Goal: Task Accomplishment & Management: Complete application form

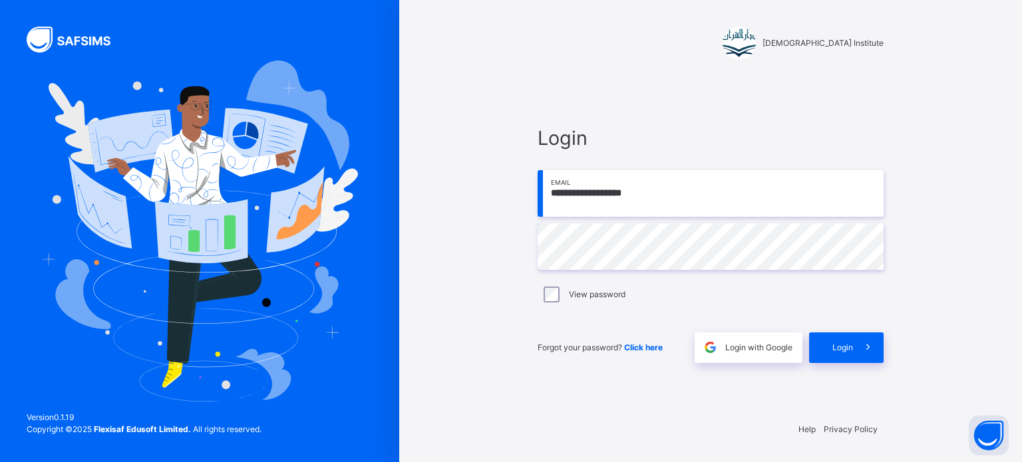
click at [838, 368] on div "**********" at bounding box center [710, 244] width 373 height 334
click at [838, 356] on div "Login" at bounding box center [846, 348] width 75 height 31
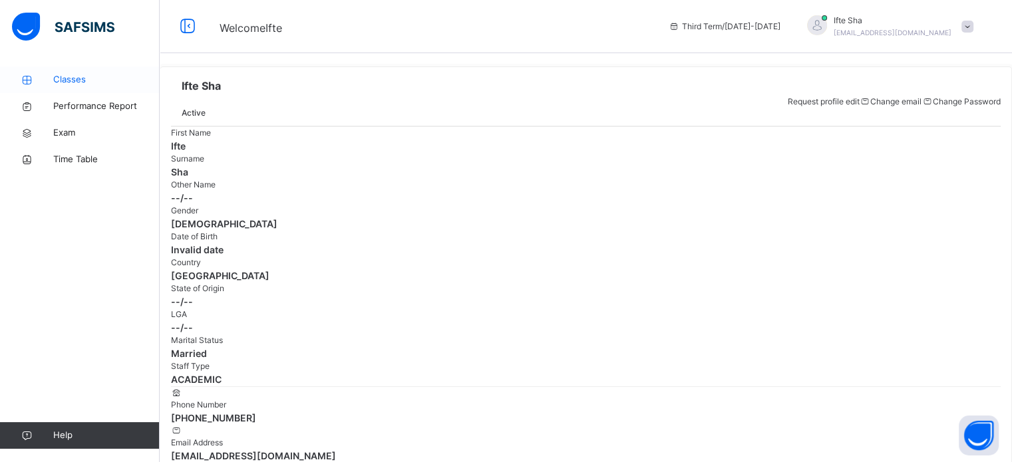
click at [75, 85] on span "Classes" at bounding box center [106, 79] width 106 height 13
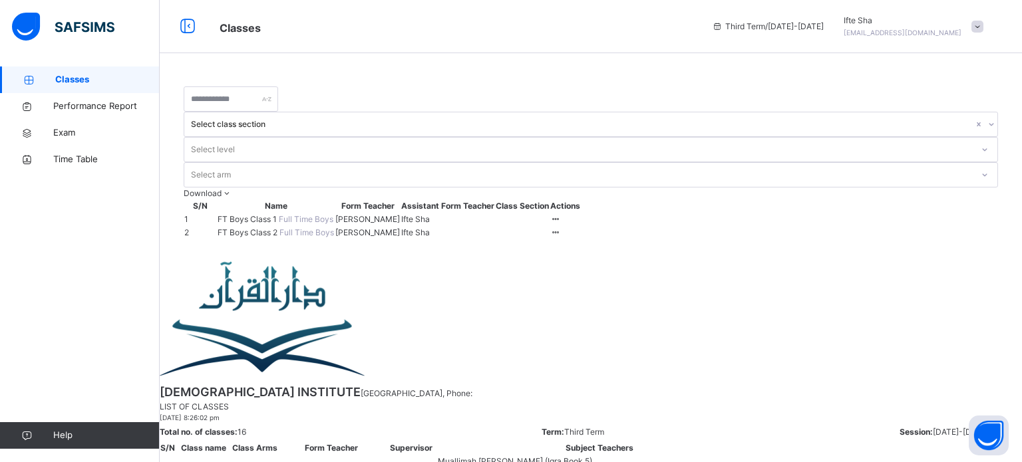
click at [979, 23] on span at bounding box center [978, 27] width 12 height 12
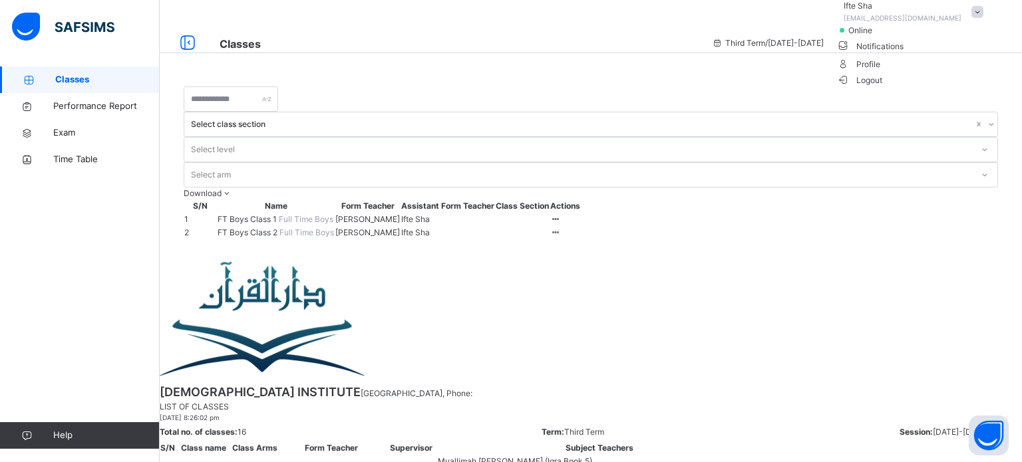
click at [883, 87] on span "Logout" at bounding box center [860, 80] width 46 height 14
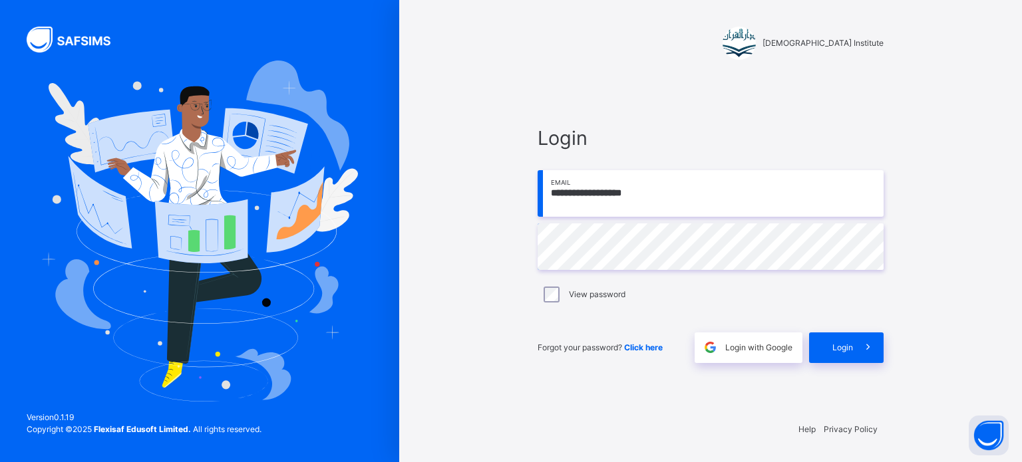
click at [769, 185] on input "**********" at bounding box center [711, 193] width 346 height 47
type input "**********"
click at [834, 357] on div "Login" at bounding box center [846, 348] width 75 height 31
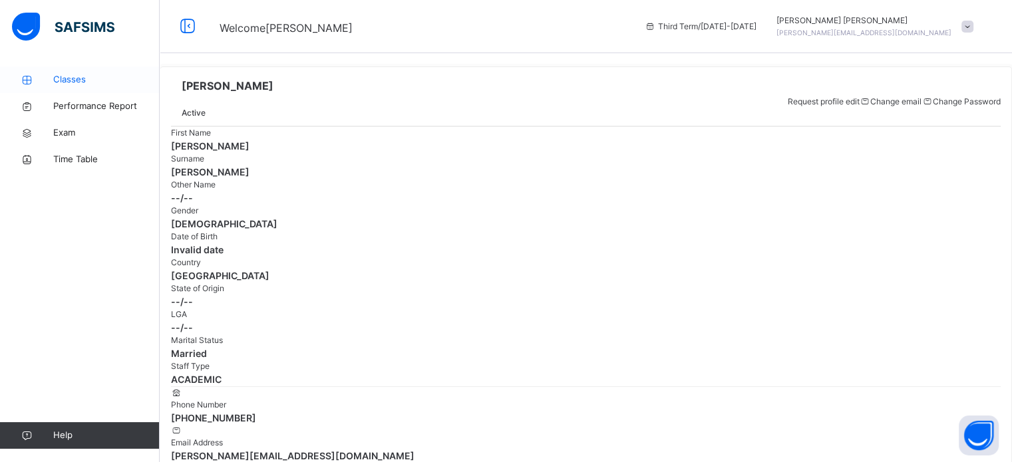
click at [90, 85] on span "Classes" at bounding box center [106, 79] width 106 height 13
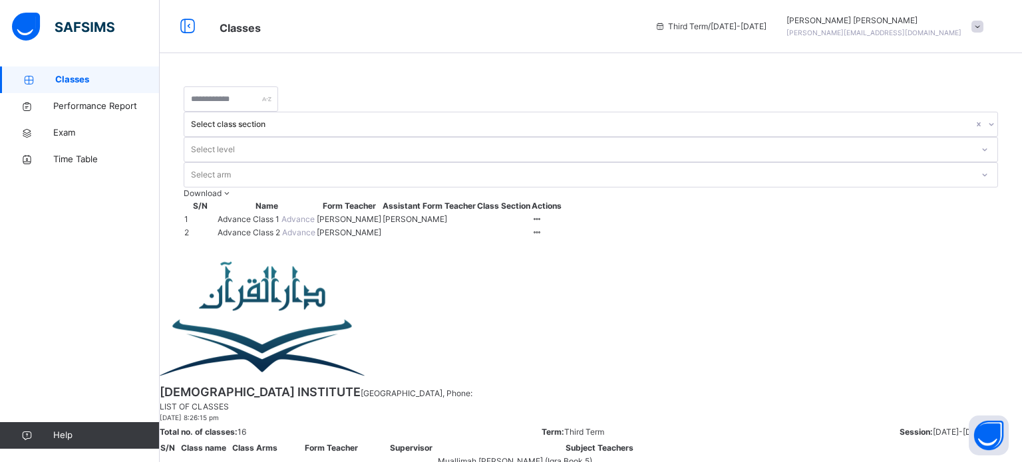
click at [282, 226] on td "Advance Class 2 Advance" at bounding box center [266, 232] width 99 height 13
click at [278, 228] on span "Advance Class 2" at bounding box center [250, 233] width 65 height 10
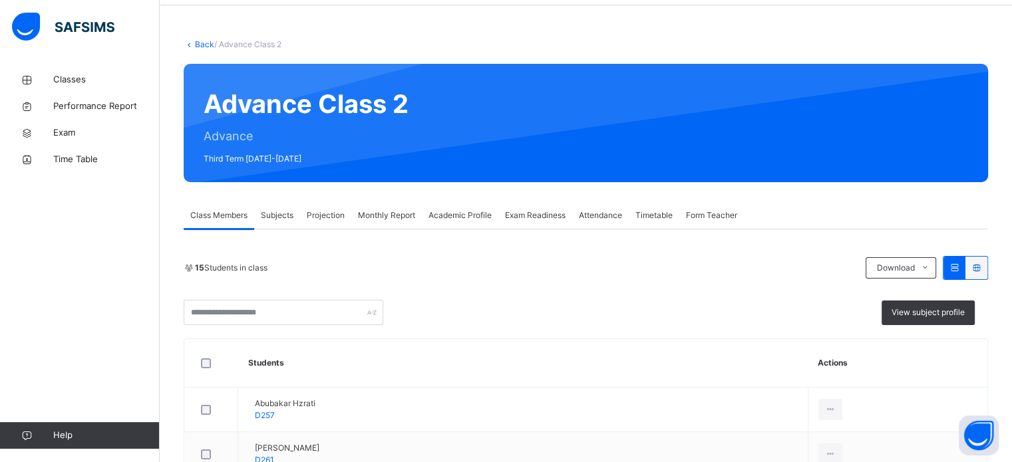
scroll to position [55, 0]
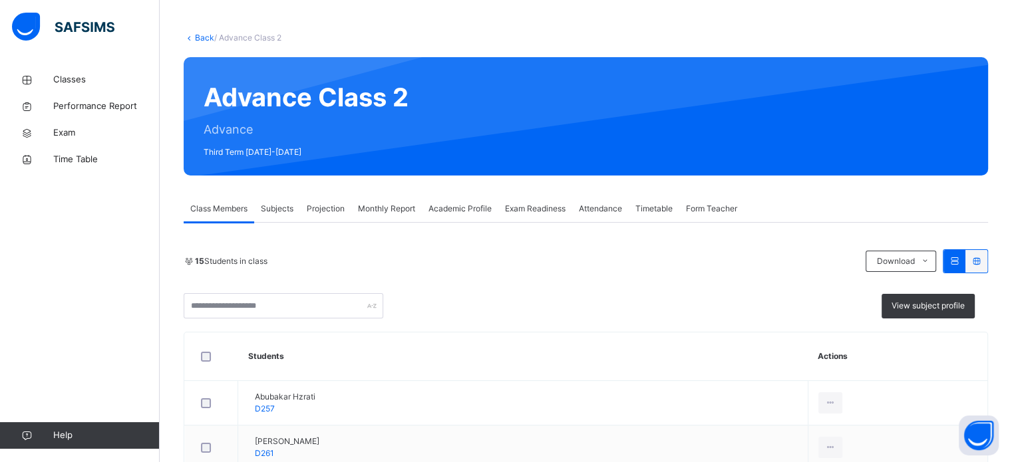
click at [338, 210] on span "Projection" at bounding box center [326, 209] width 38 height 12
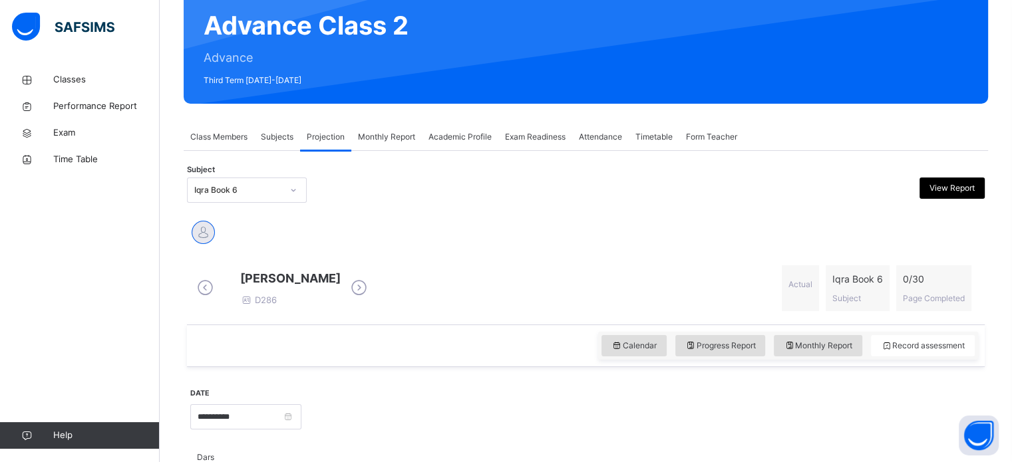
scroll to position [134, 0]
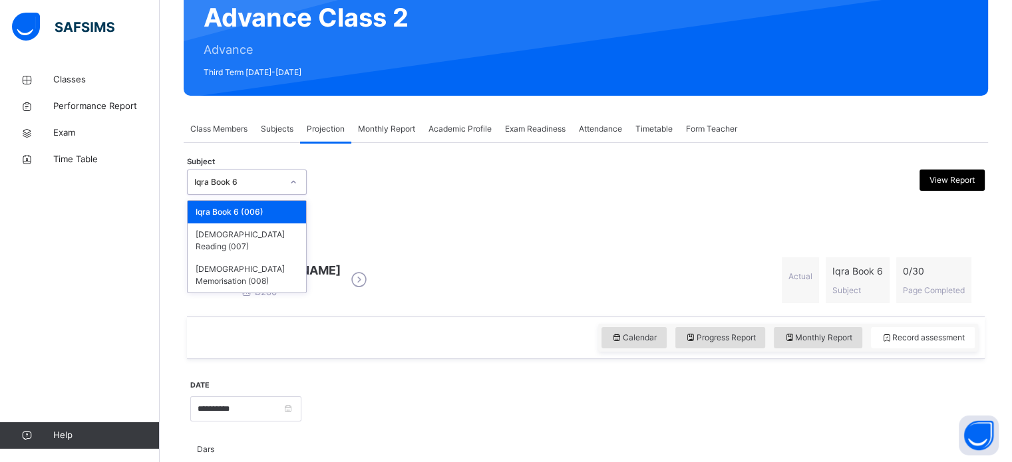
click at [277, 191] on div "Iqra Book 6" at bounding box center [234, 182] width 93 height 21
click at [279, 258] on div "[DEMOGRAPHIC_DATA] Memorisation (008)" at bounding box center [247, 275] width 118 height 35
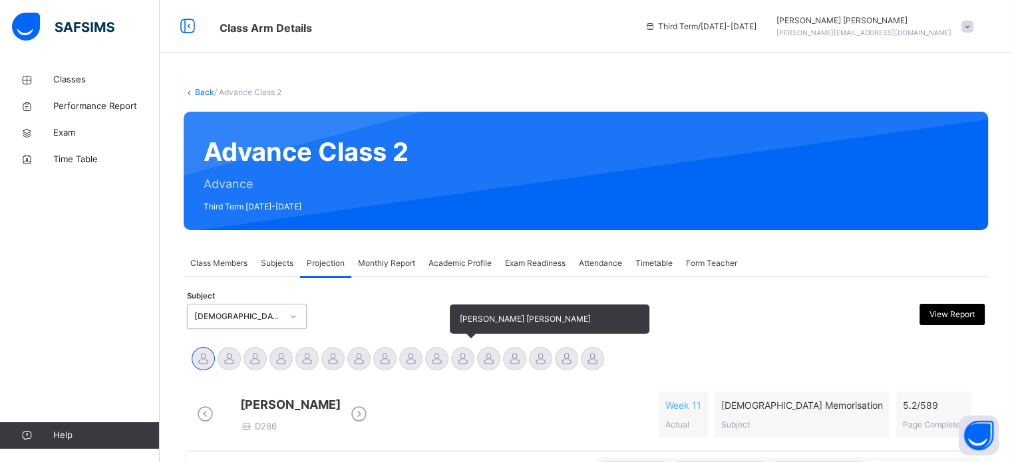
scroll to position [149, 0]
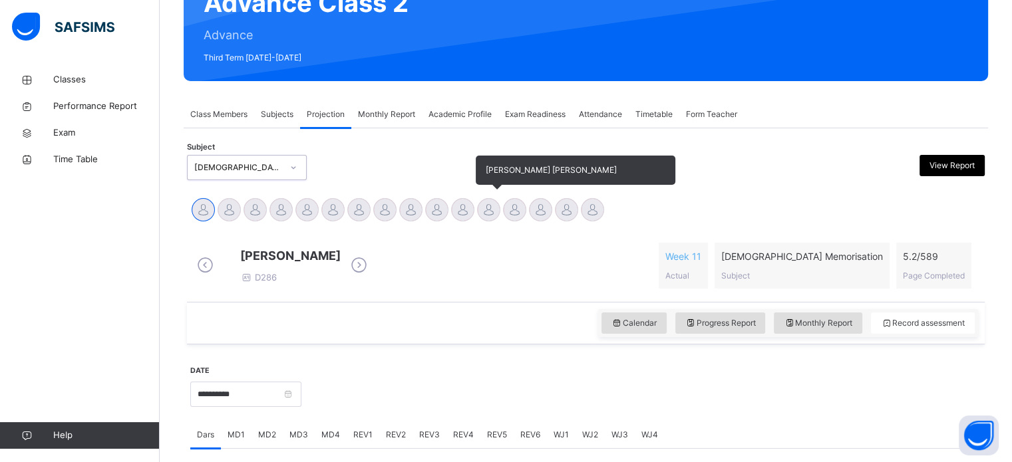
click at [492, 205] on div at bounding box center [488, 209] width 23 height 23
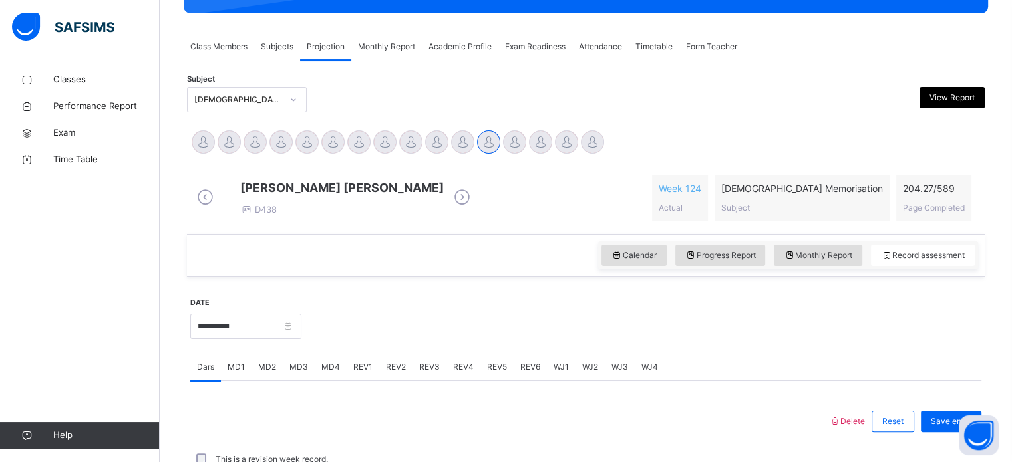
scroll to position [410, 0]
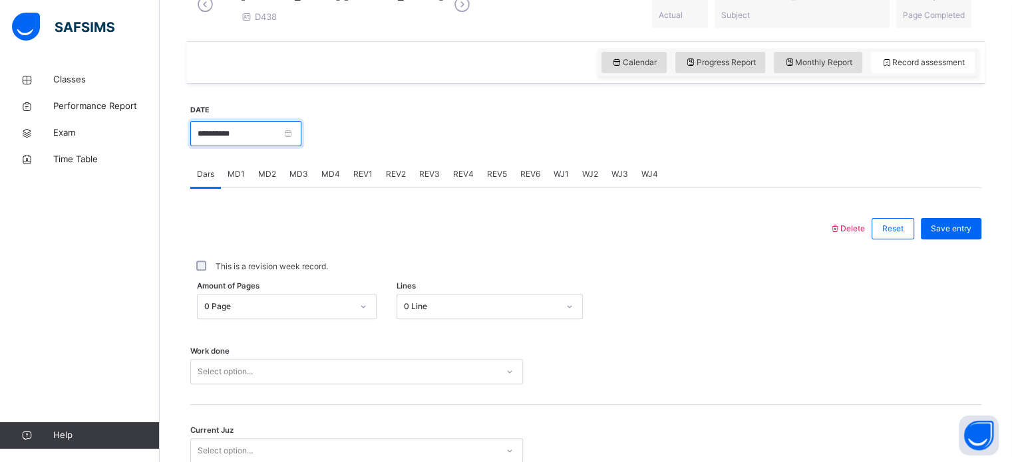
click at [279, 146] on input "**********" at bounding box center [245, 133] width 111 height 25
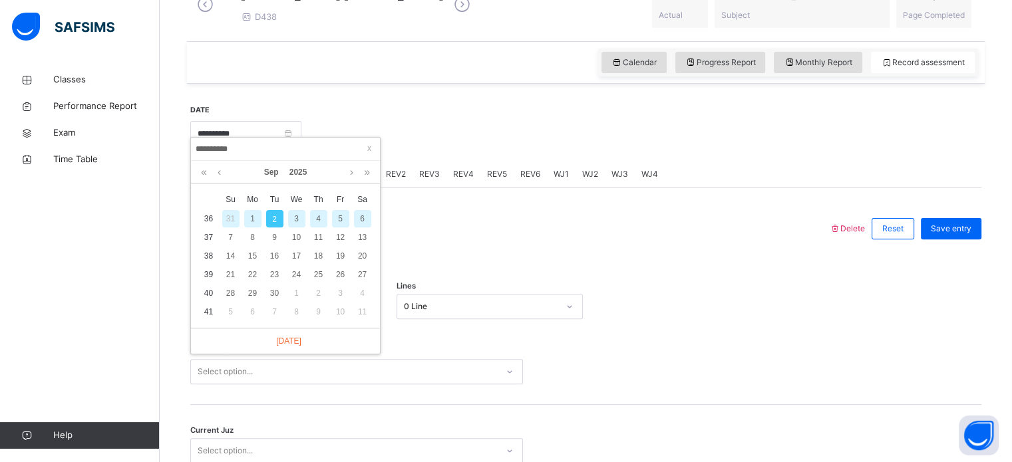
click at [232, 218] on div "31" at bounding box center [230, 218] width 17 height 17
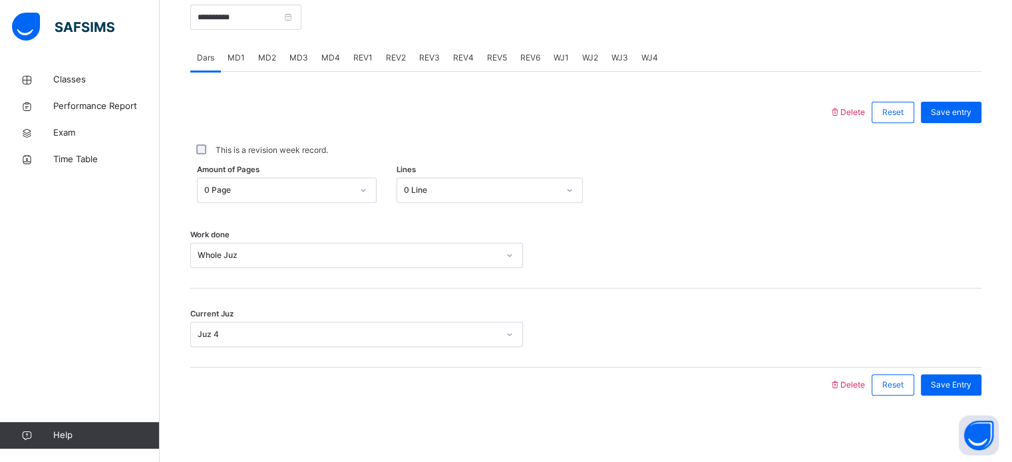
scroll to position [536, 0]
click at [269, 14] on input "**********" at bounding box center [245, 17] width 111 height 25
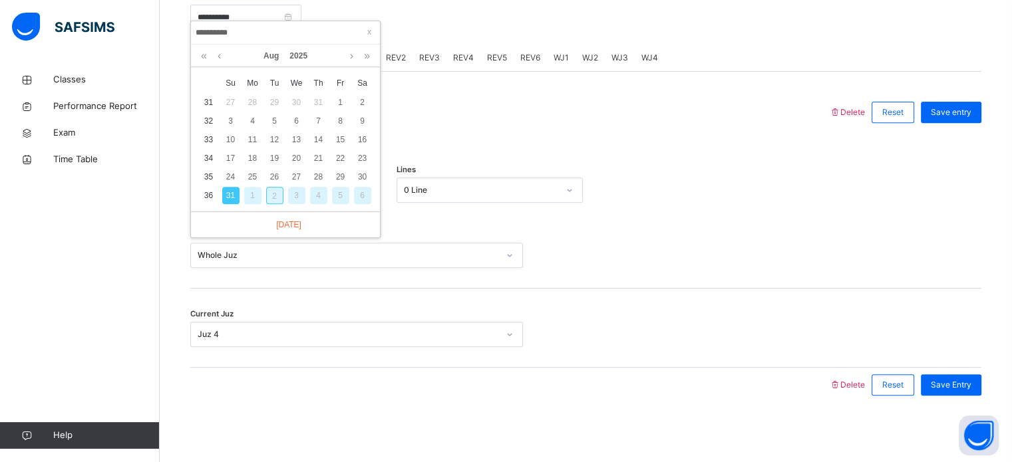
click at [279, 187] on div "2" at bounding box center [274, 195] width 17 height 17
type input "**********"
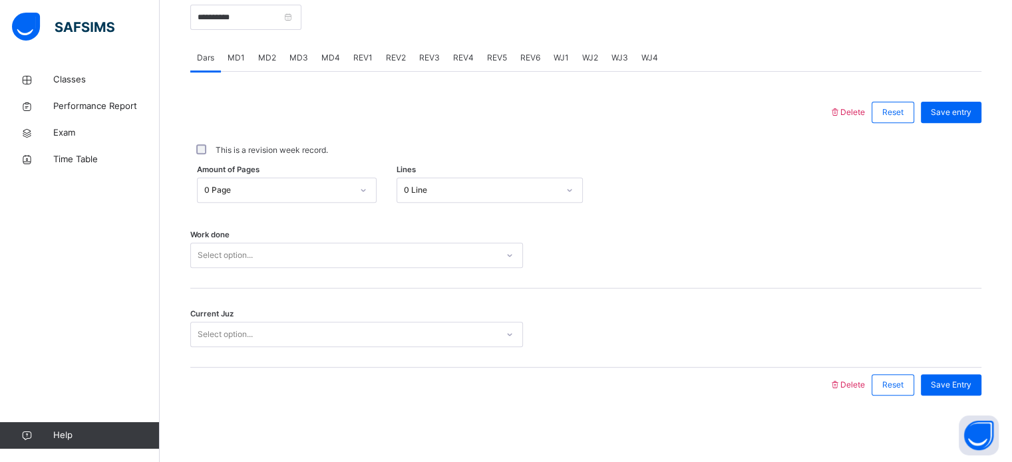
scroll to position [536, 0]
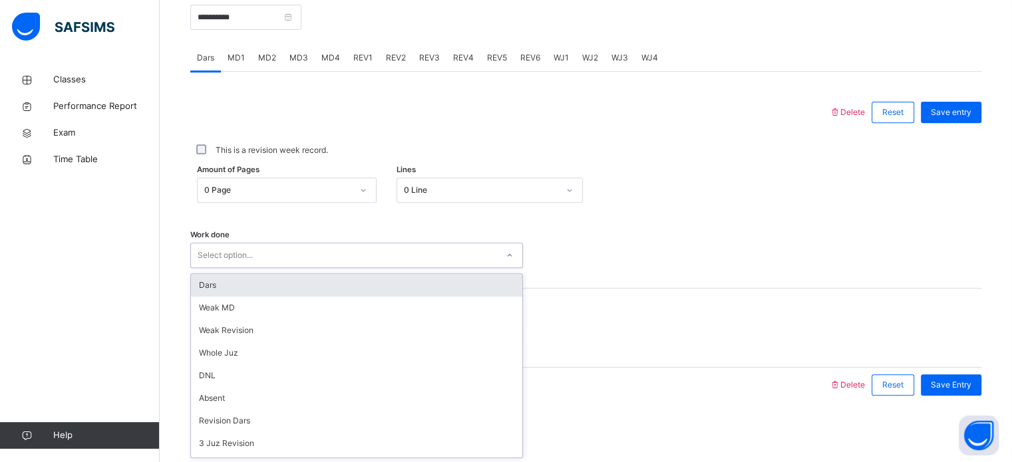
click at [275, 252] on div "Select option..." at bounding box center [344, 256] width 306 height 21
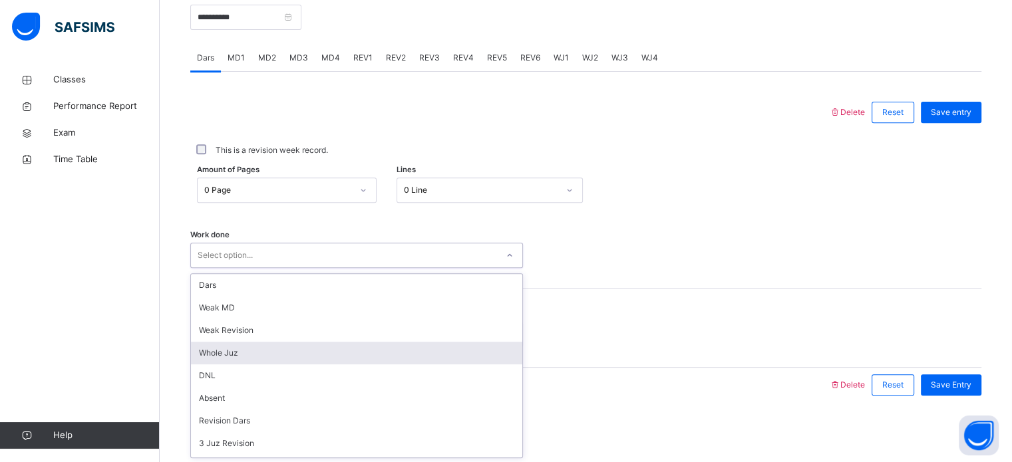
click at [248, 355] on div "Whole Juz" at bounding box center [356, 353] width 331 height 23
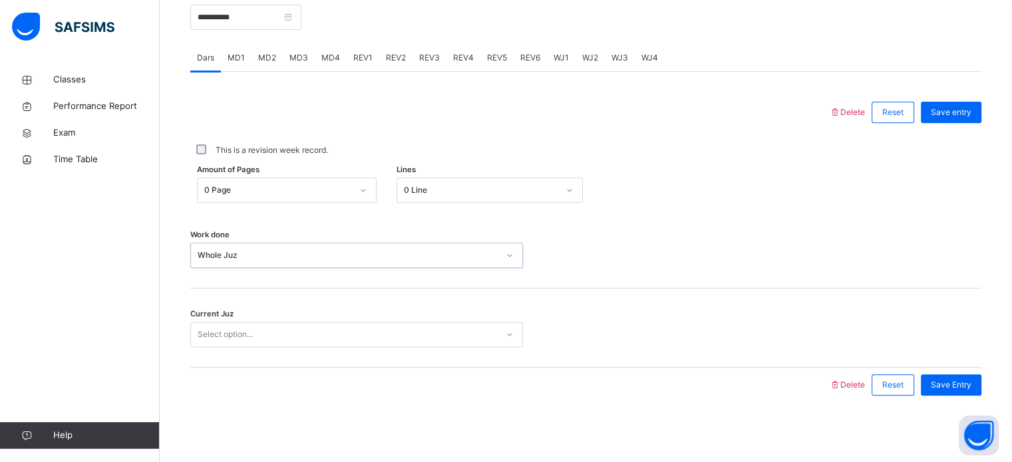
click at [226, 325] on div "Select option..." at bounding box center [225, 334] width 55 height 25
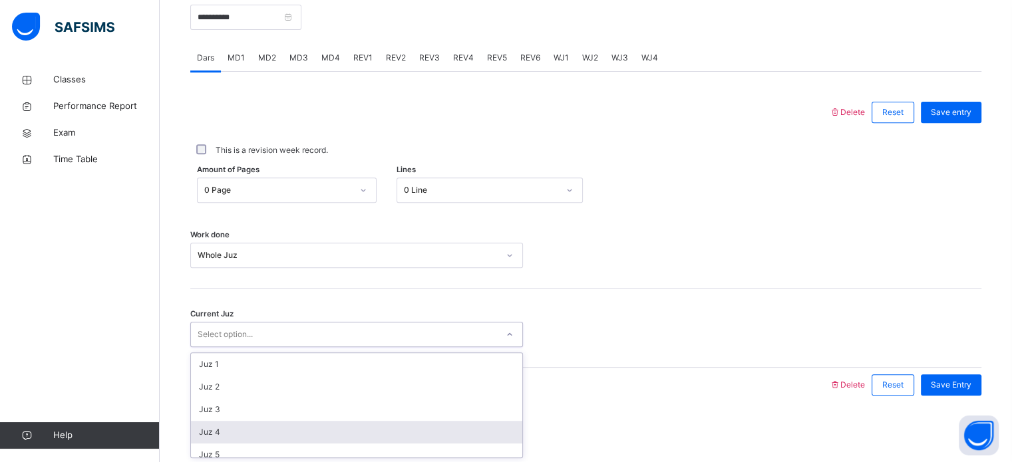
click at [232, 422] on div "Juz 4" at bounding box center [356, 432] width 331 height 23
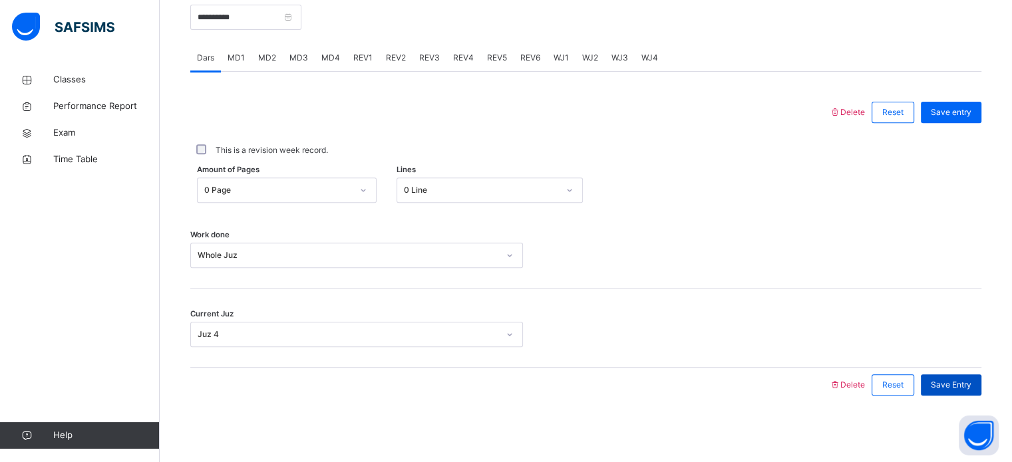
click at [958, 384] on span "Save Entry" at bounding box center [951, 385] width 41 height 12
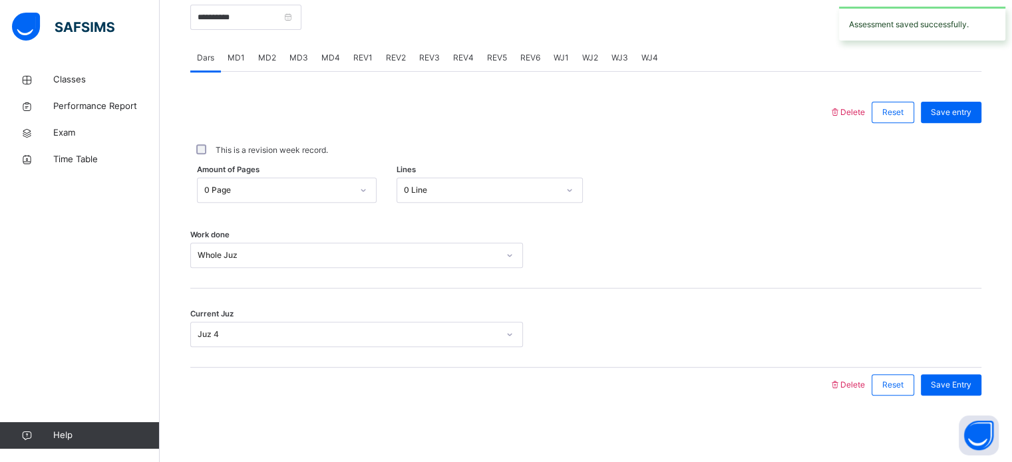
click at [555, 55] on span "WJ1" at bounding box center [561, 58] width 15 height 12
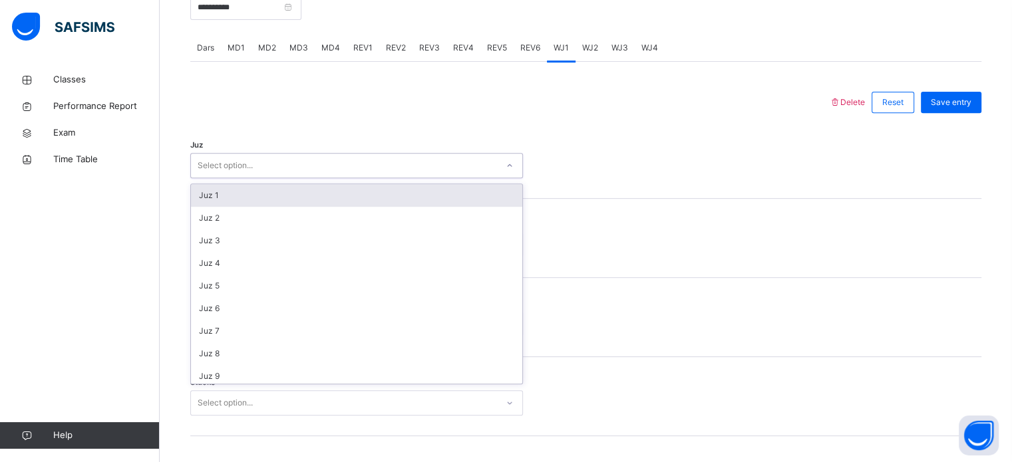
click at [346, 171] on div "Select option..." at bounding box center [344, 166] width 306 height 21
click at [328, 195] on div "Juz 1" at bounding box center [356, 195] width 331 height 23
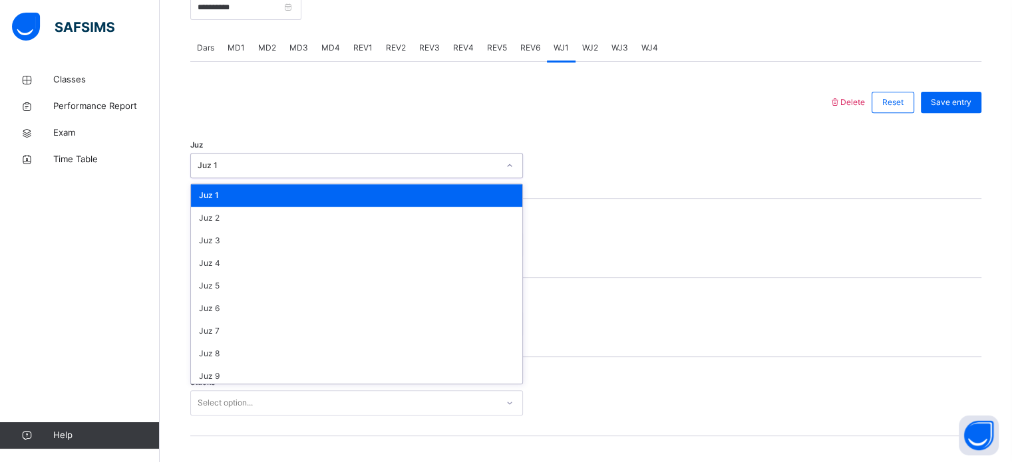
click at [297, 176] on div "Juz 1" at bounding box center [344, 166] width 306 height 21
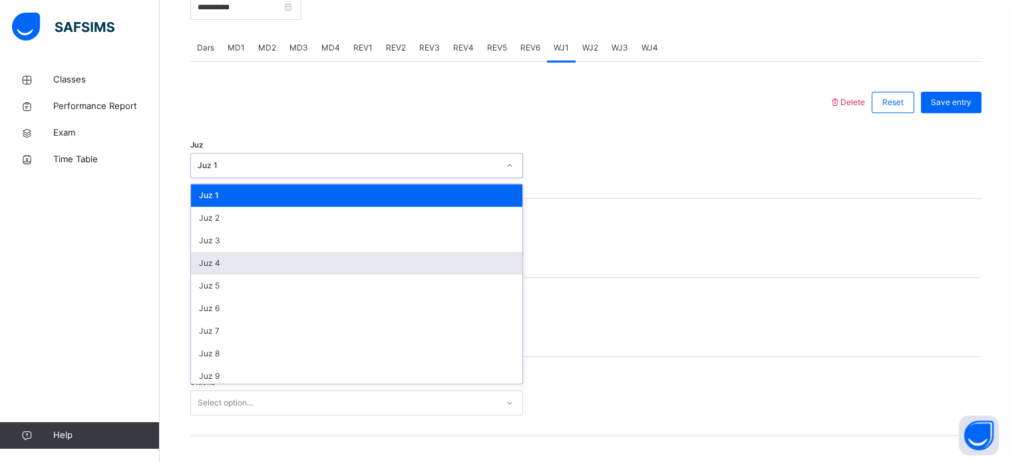
click at [271, 267] on div "Juz 4" at bounding box center [356, 263] width 331 height 23
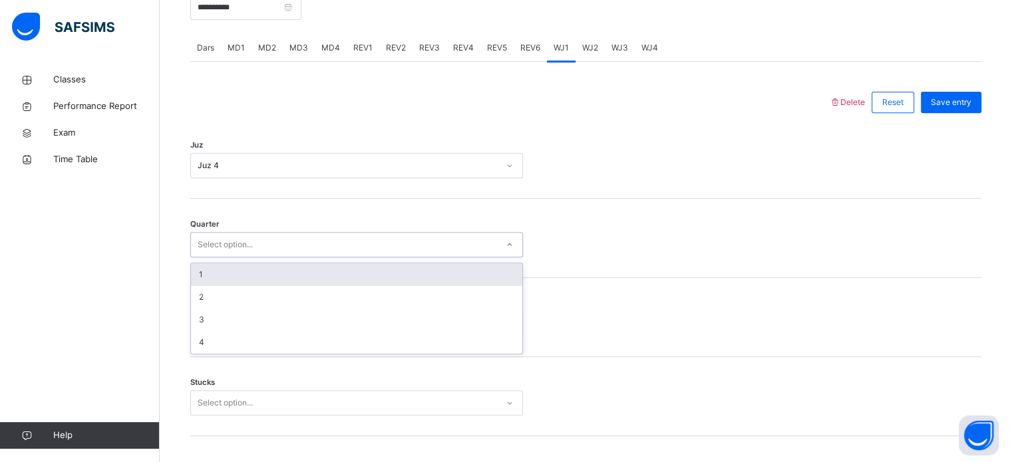
click at [244, 258] on div "Select option..." at bounding box center [356, 244] width 333 height 25
click at [229, 286] on div "1" at bounding box center [356, 275] width 331 height 23
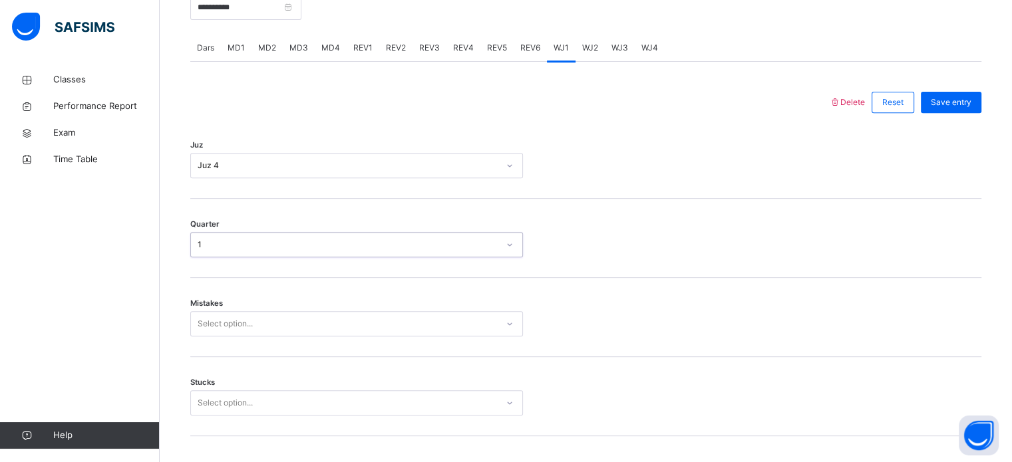
click at [232, 337] on div "Select option..." at bounding box center [356, 323] width 333 height 25
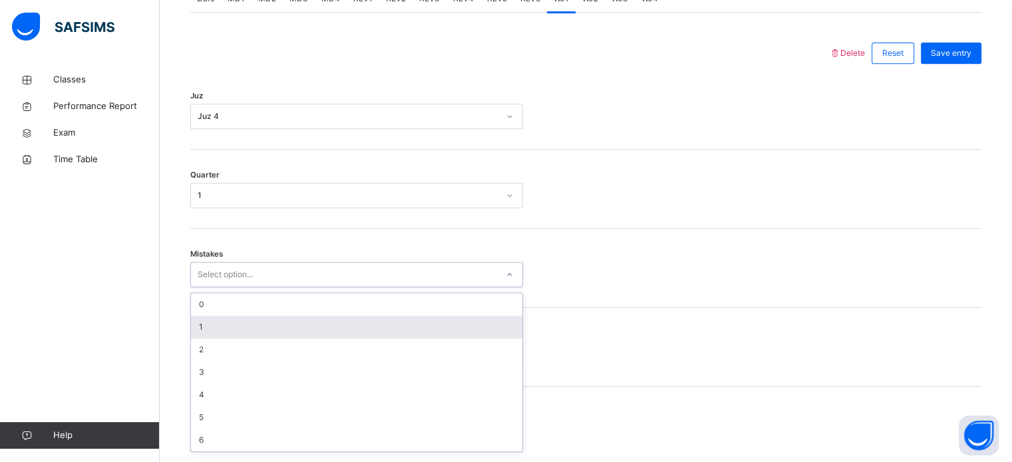
scroll to position [591, 0]
click at [221, 321] on div "1" at bounding box center [356, 322] width 331 height 23
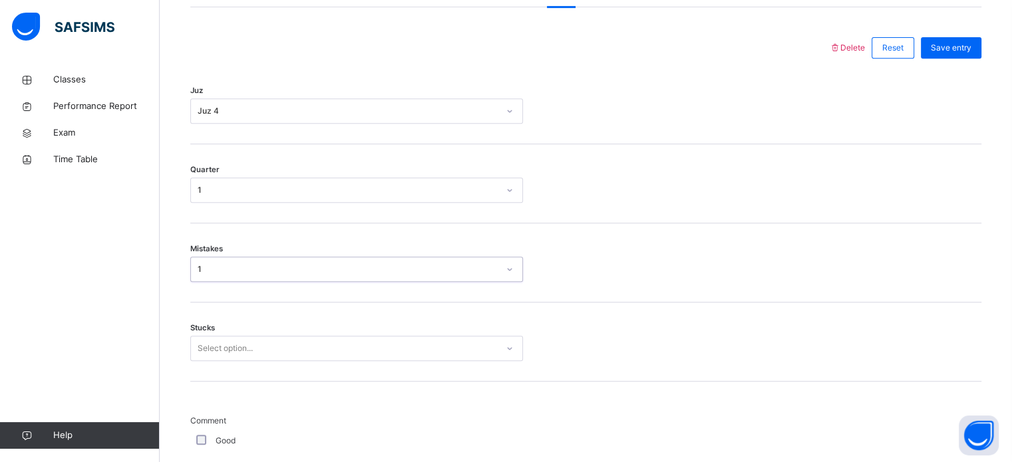
click at [211, 275] on div "1" at bounding box center [348, 270] width 301 height 12
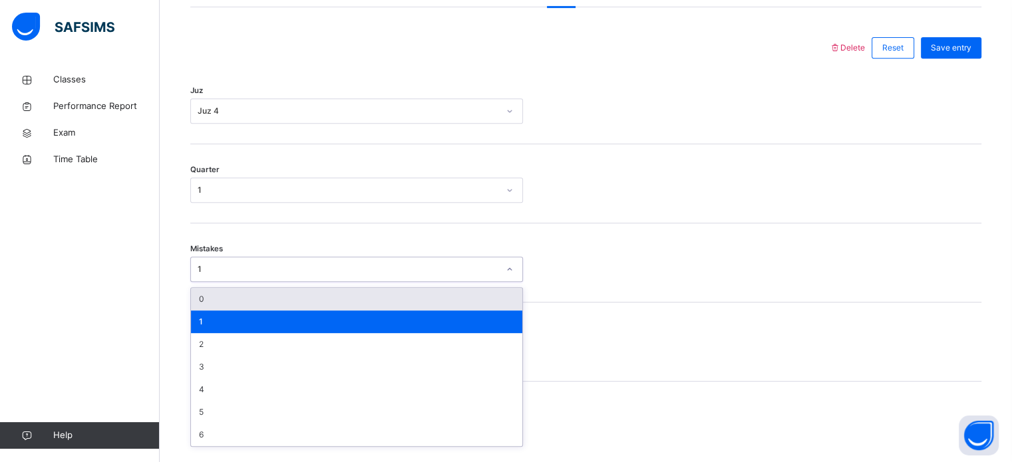
click at [198, 311] on div "0" at bounding box center [356, 299] width 331 height 23
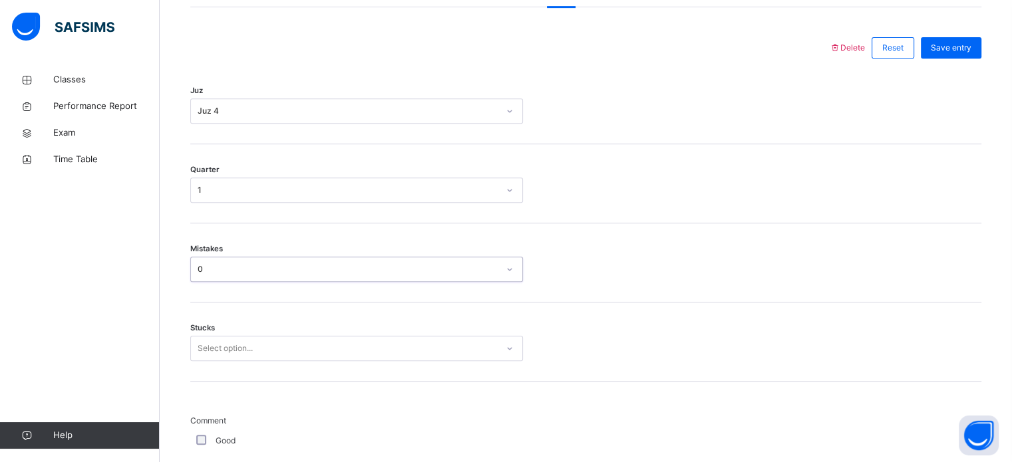
click at [208, 348] on div "Select option..." at bounding box center [356, 348] width 333 height 25
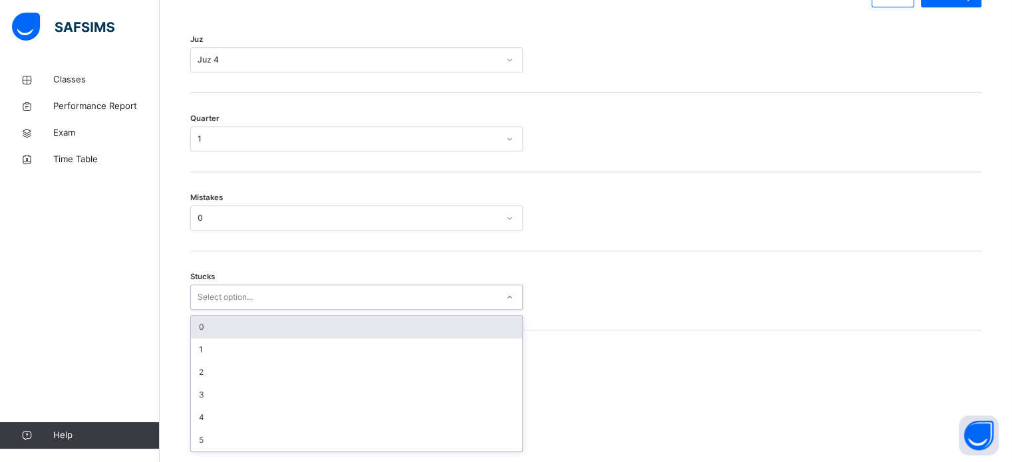
scroll to position [647, 0]
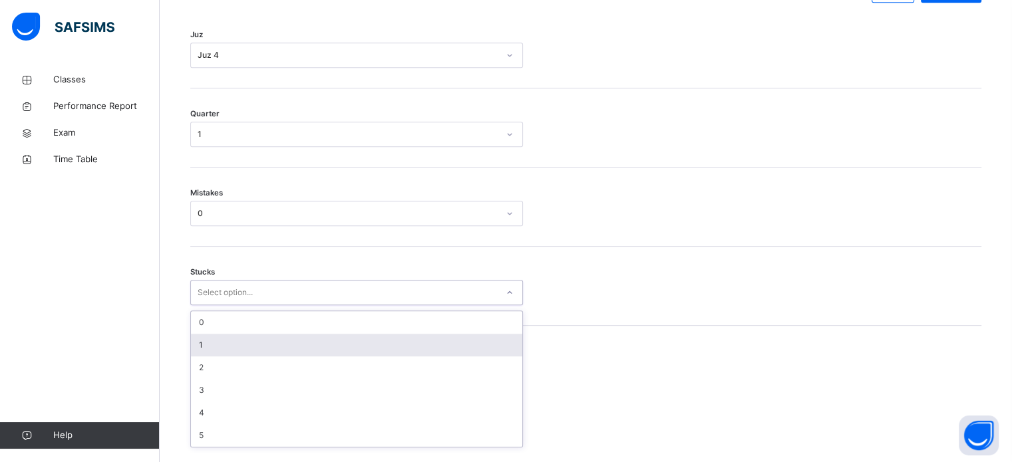
click at [213, 350] on div "1" at bounding box center [356, 345] width 331 height 23
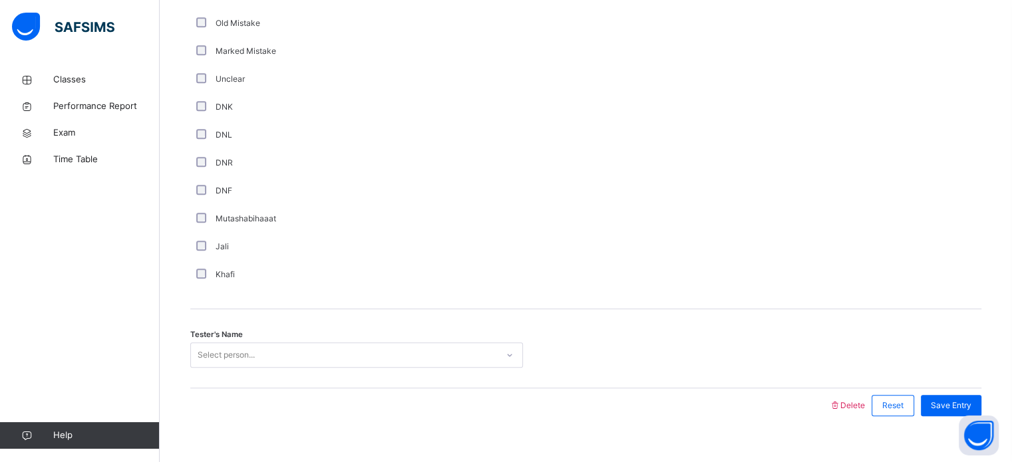
scroll to position [1123, 0]
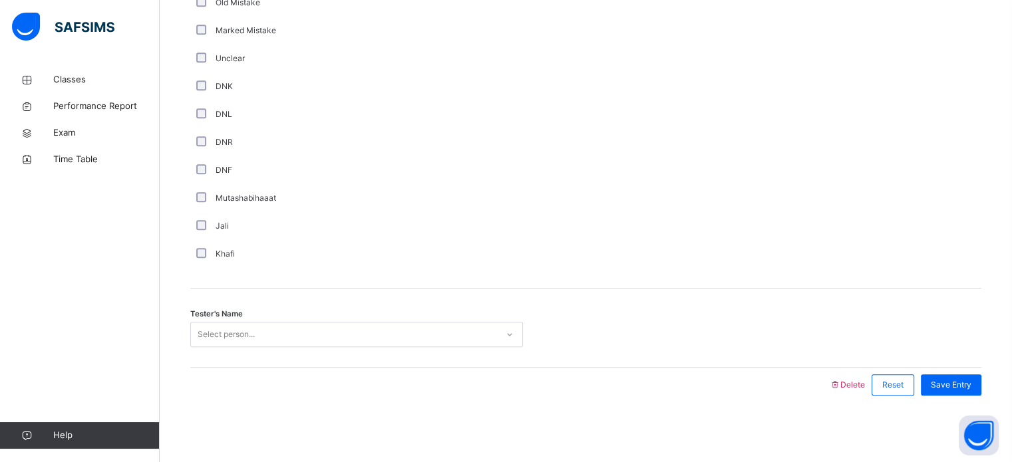
click at [283, 329] on div "Select person..." at bounding box center [344, 335] width 306 height 21
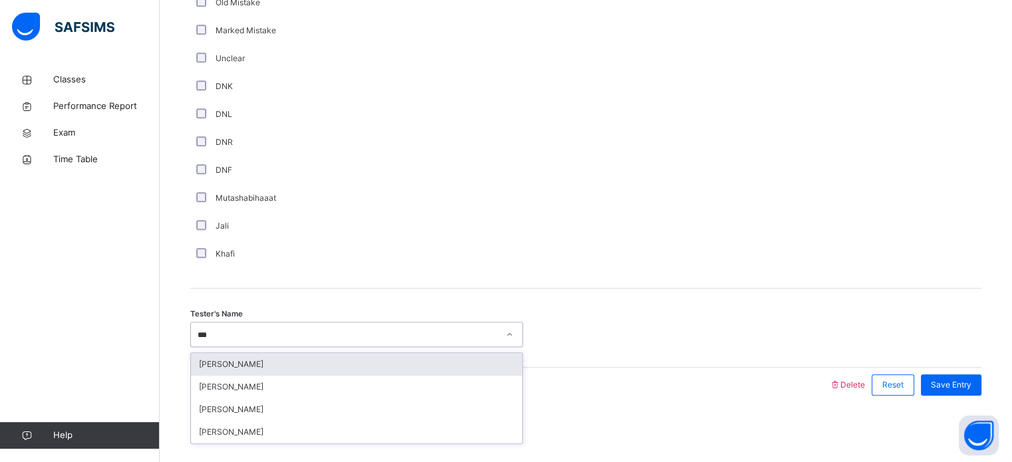
type input "****"
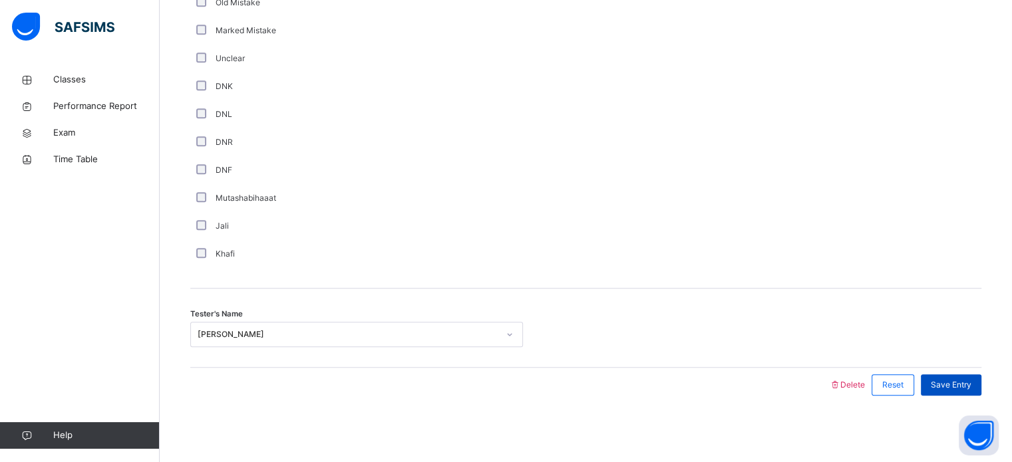
click at [954, 391] on span "Save Entry" at bounding box center [951, 385] width 41 height 12
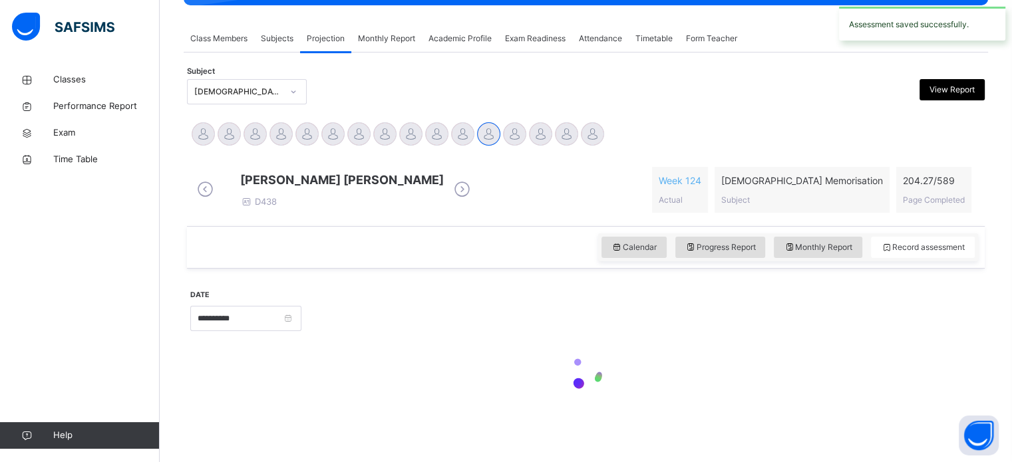
scroll to position [536, 0]
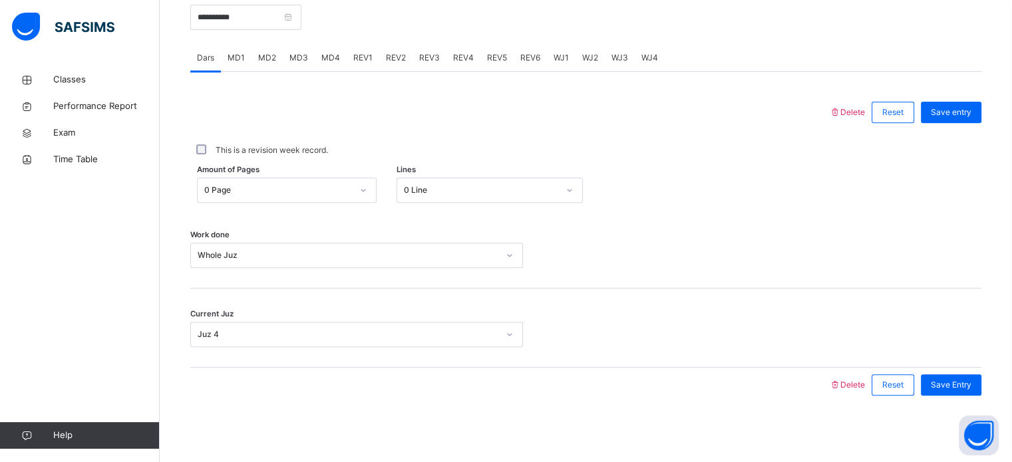
click at [594, 60] on span "WJ2" at bounding box center [590, 58] width 16 height 12
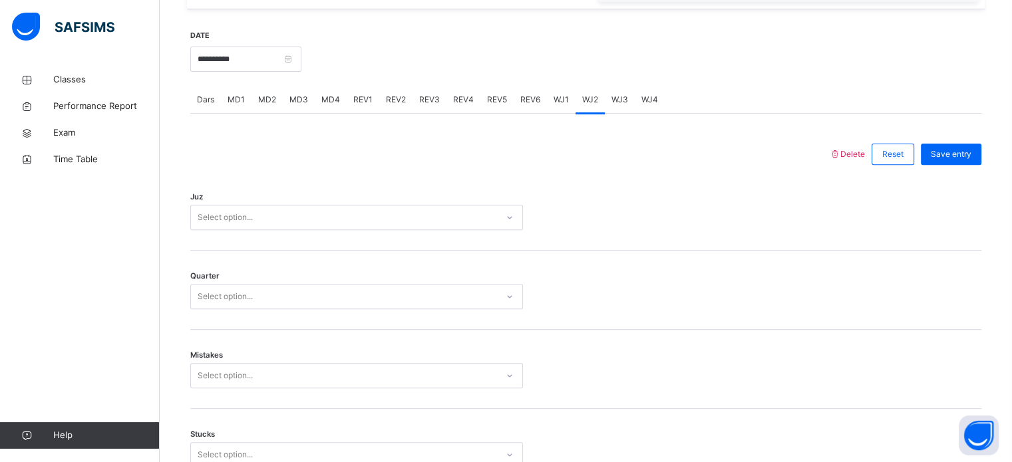
scroll to position [486, 0]
click at [556, 104] on span "WJ1" at bounding box center [561, 98] width 15 height 12
click at [592, 104] on span "WJ2" at bounding box center [590, 98] width 16 height 12
click at [429, 218] on div "Select option..." at bounding box center [344, 216] width 306 height 21
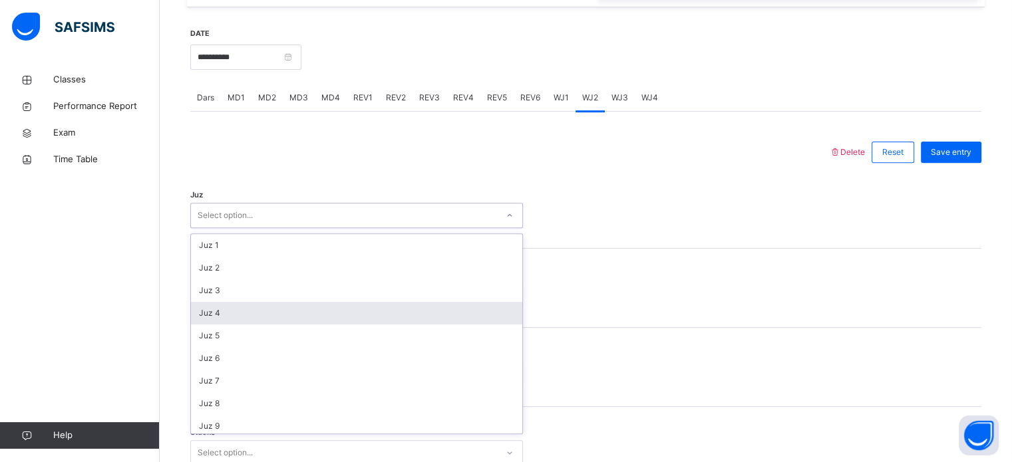
click at [309, 324] on div "Juz 4" at bounding box center [356, 313] width 331 height 23
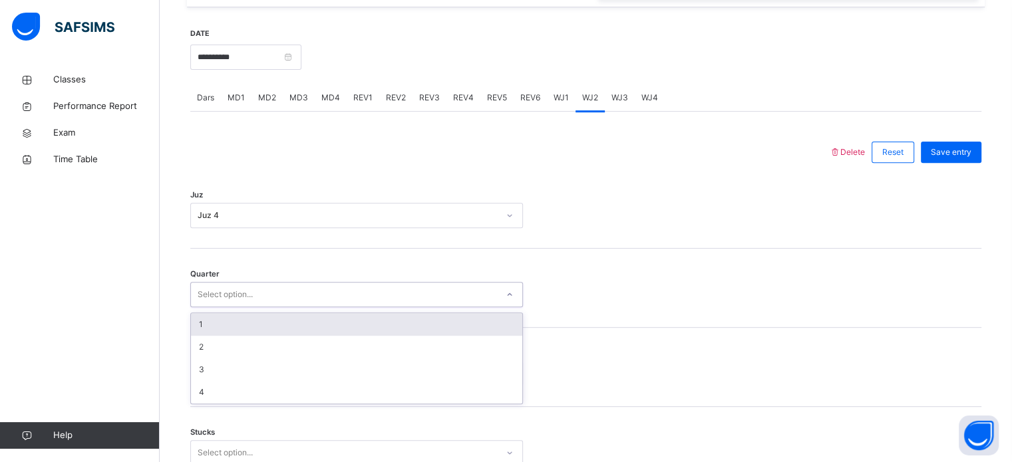
click at [287, 305] on div "Select option..." at bounding box center [344, 295] width 306 height 21
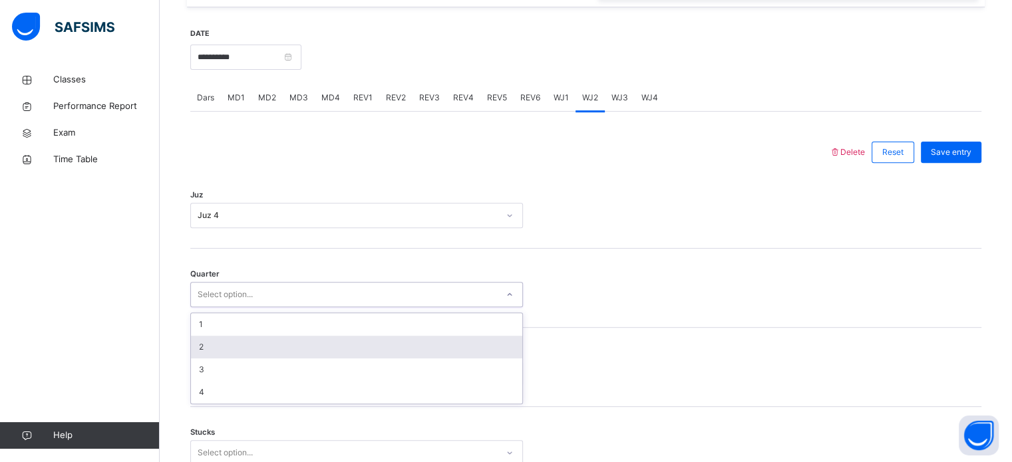
click at [256, 351] on div "2" at bounding box center [356, 347] width 331 height 23
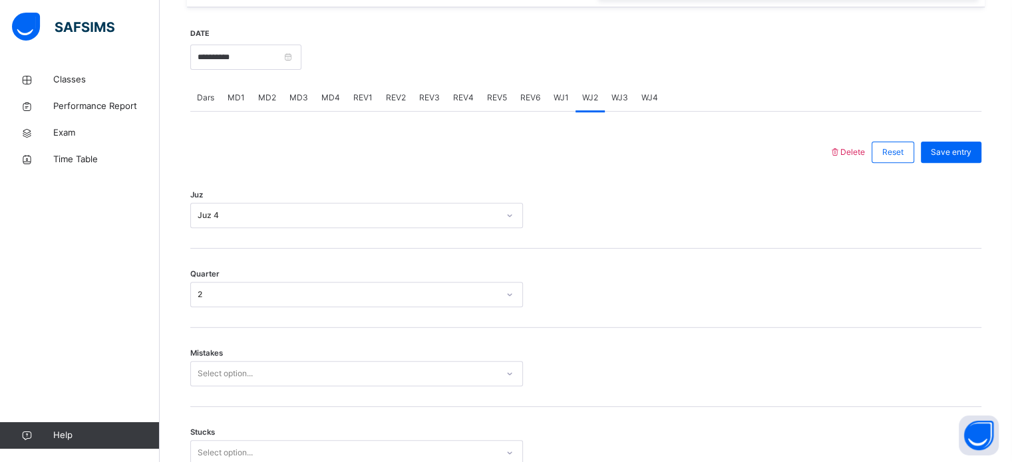
click at [250, 371] on div "Select option..." at bounding box center [356, 373] width 333 height 25
click at [242, 382] on div "Select option..." at bounding box center [356, 373] width 333 height 25
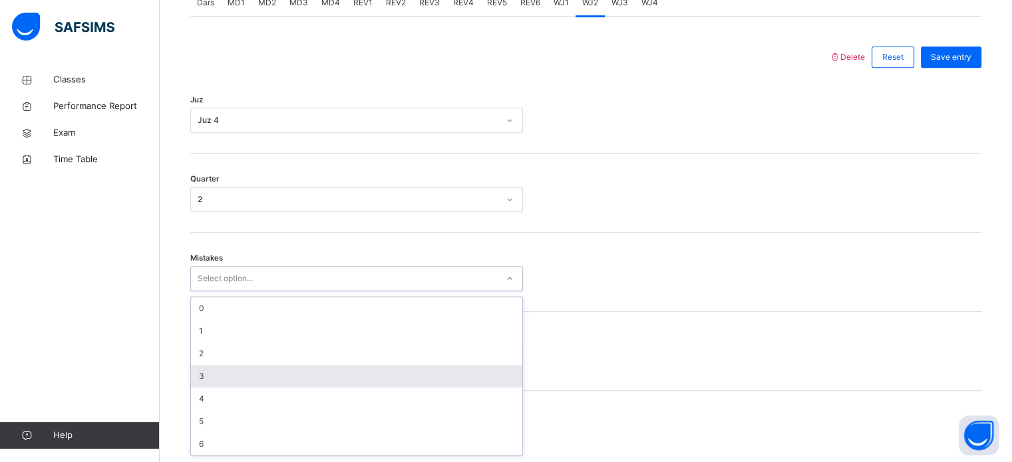
scroll to position [591, 0]
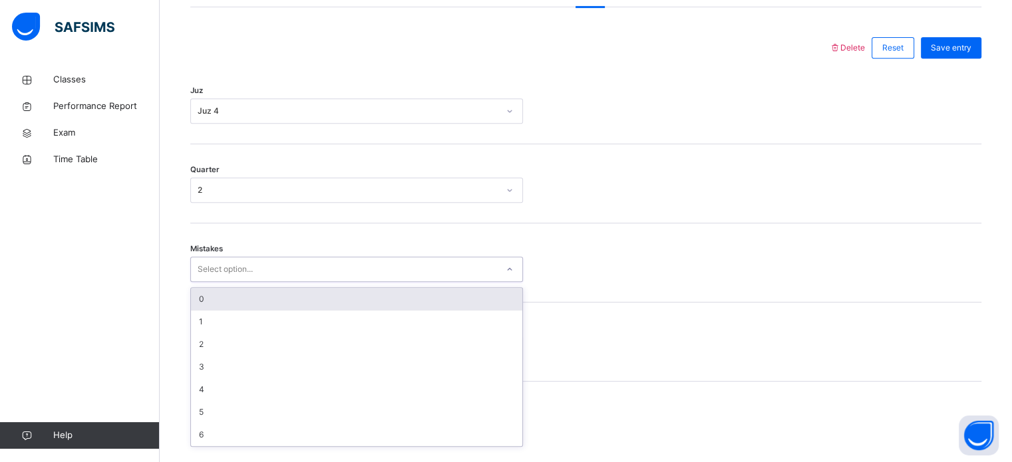
click at [205, 308] on div "0" at bounding box center [356, 299] width 331 height 23
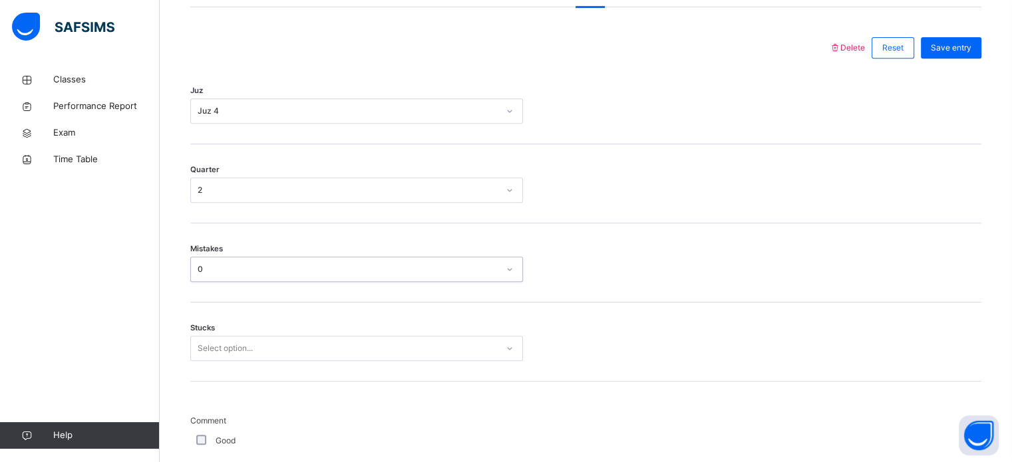
click at [222, 361] on div "Select option..." at bounding box center [356, 348] width 333 height 25
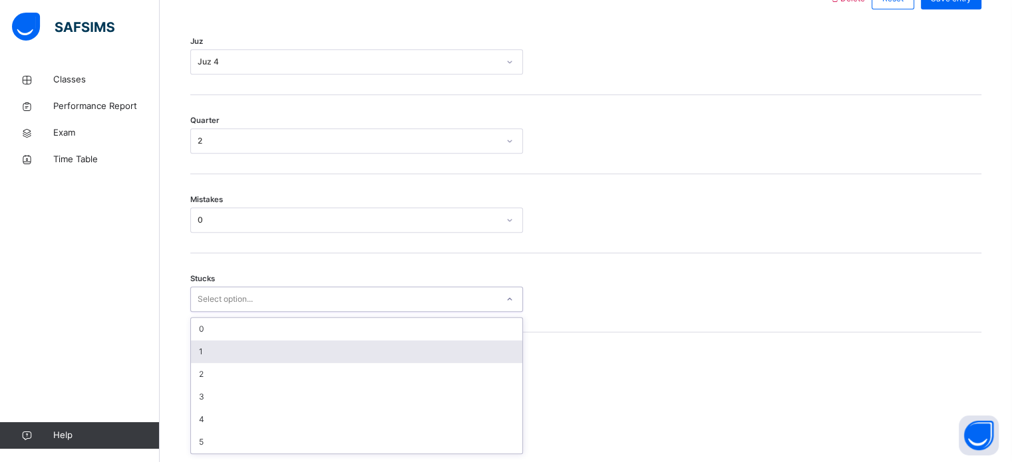
scroll to position [647, 0]
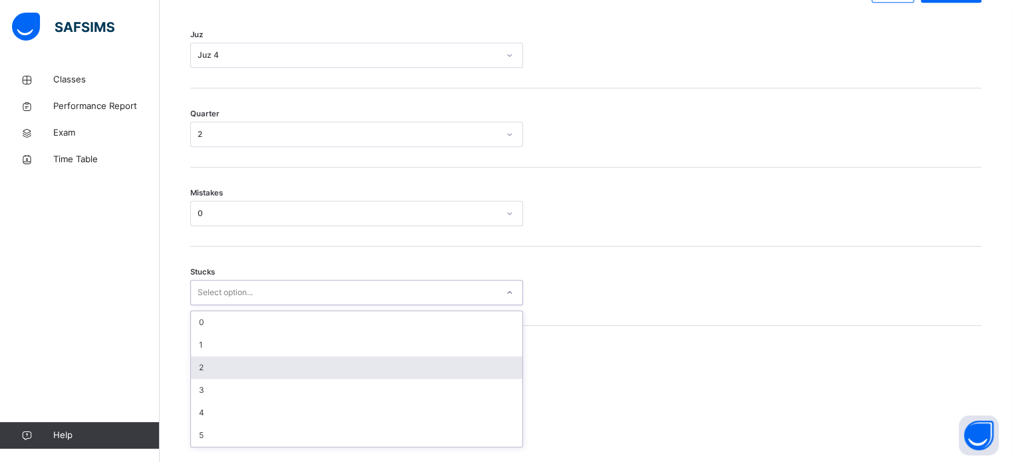
click at [211, 372] on div "2" at bounding box center [356, 368] width 331 height 23
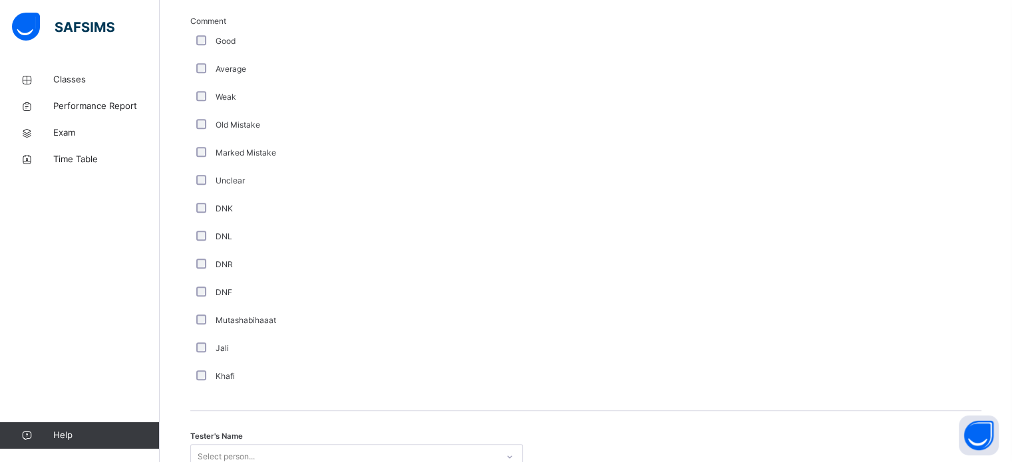
scroll to position [1123, 0]
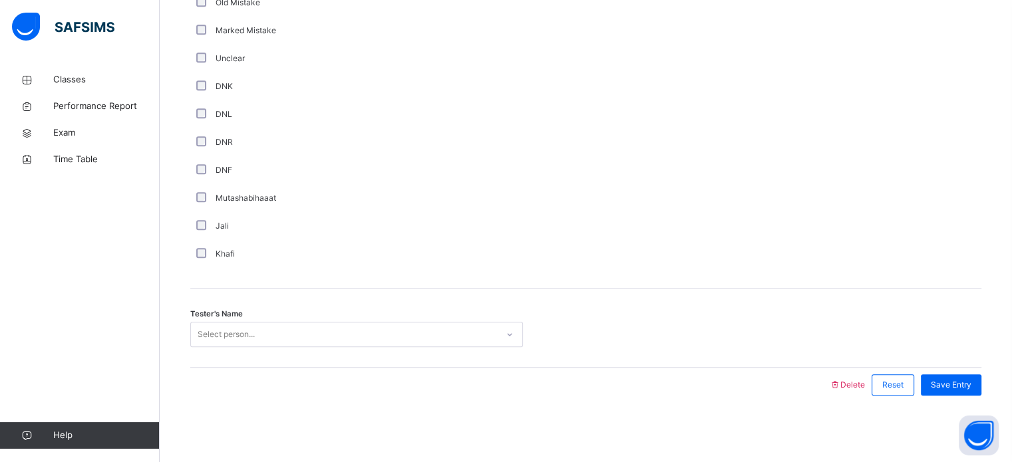
click at [269, 321] on div "Tester's Name Select person..." at bounding box center [585, 328] width 791 height 79
click at [271, 331] on div "Select person..." at bounding box center [344, 335] width 306 height 21
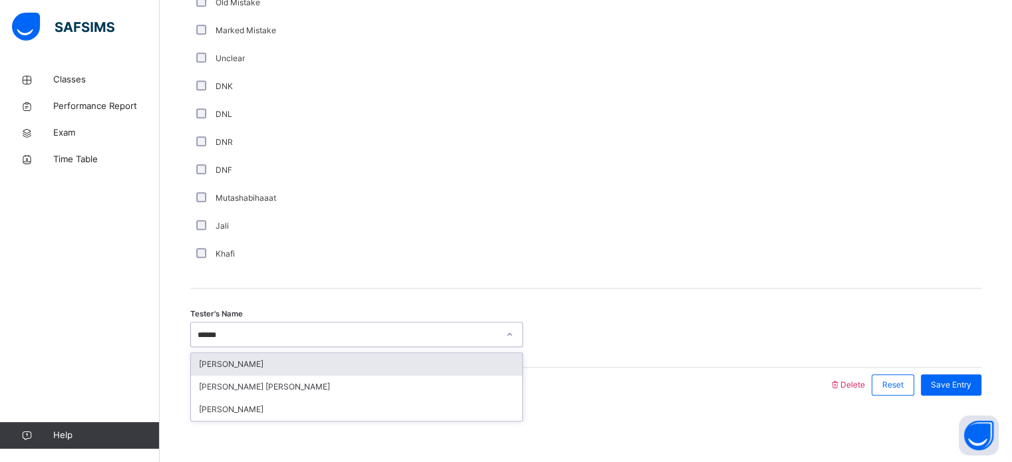
type input "*******"
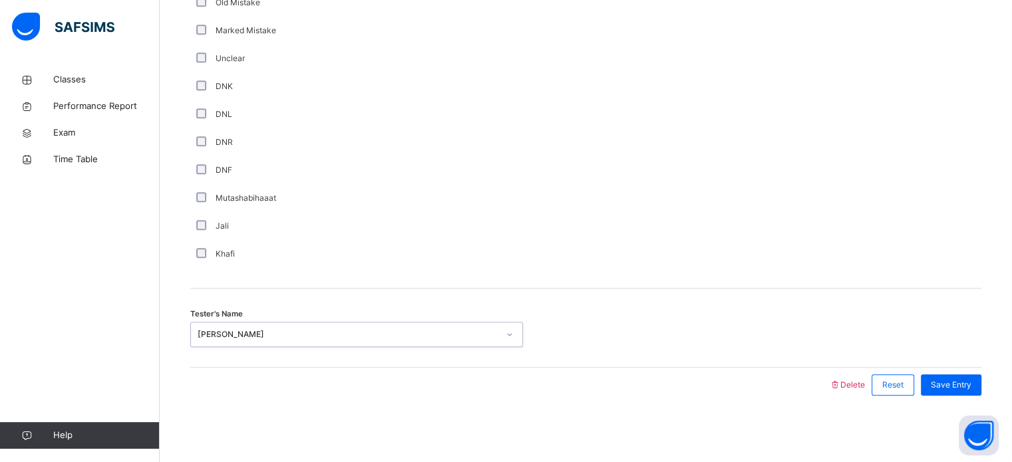
click at [279, 337] on div "[PERSON_NAME]" at bounding box center [348, 335] width 301 height 12
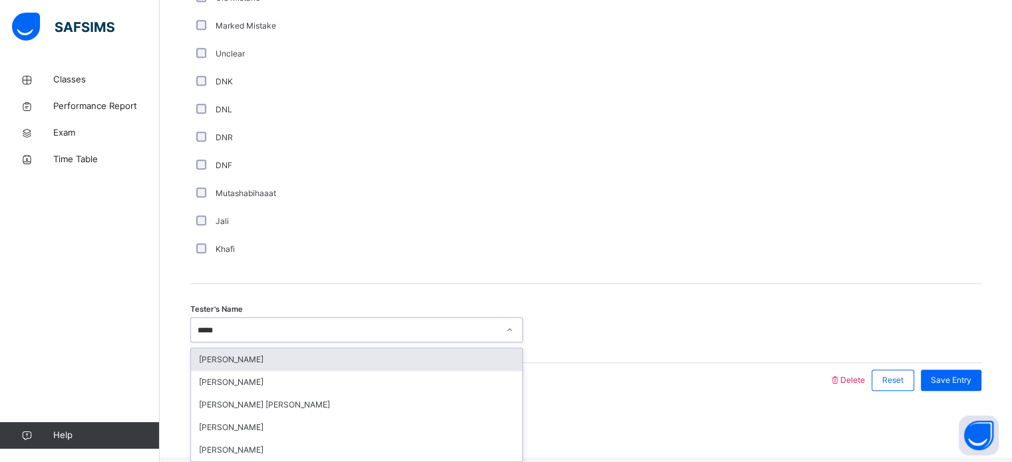
type input "******"
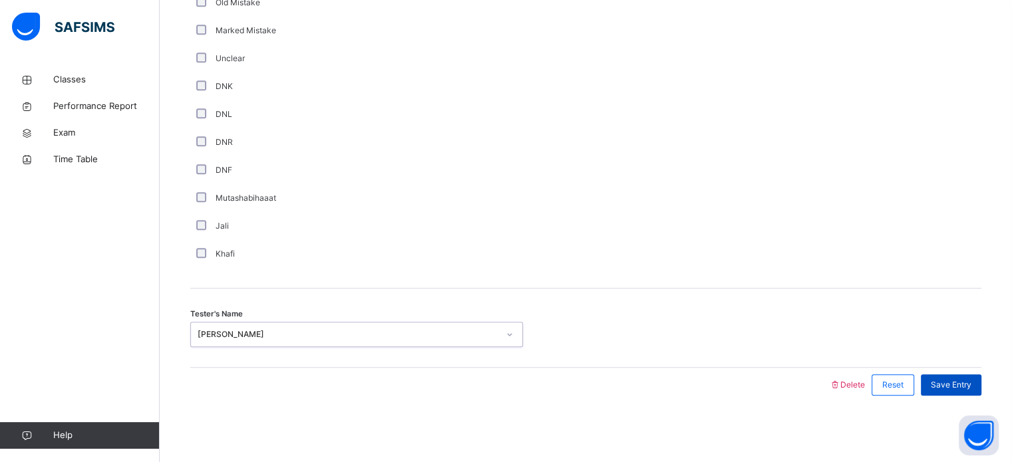
click at [940, 375] on div "Save Entry" at bounding box center [951, 385] width 61 height 21
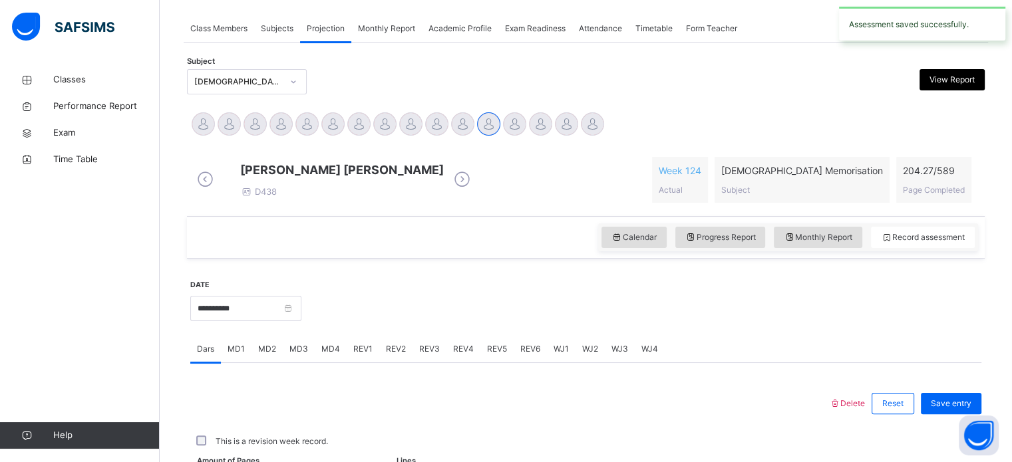
scroll to position [536, 0]
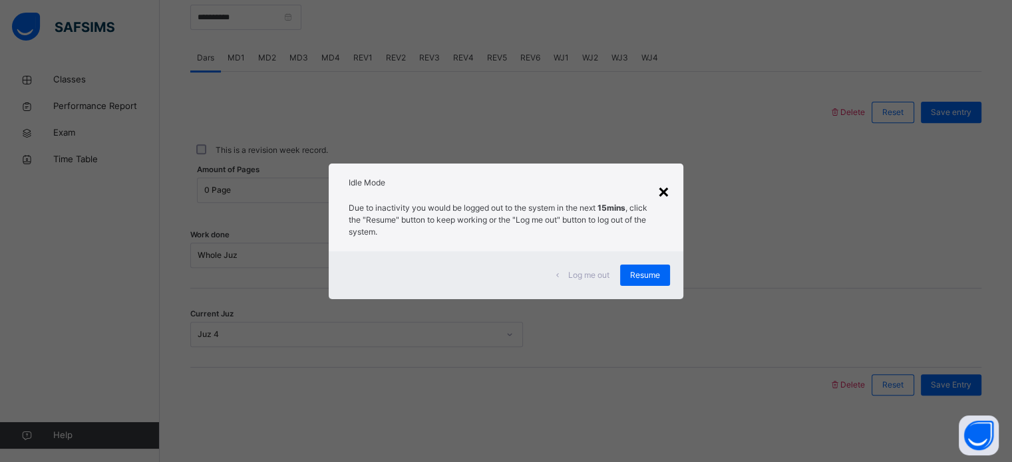
click at [668, 195] on div "×" at bounding box center [663, 191] width 13 height 28
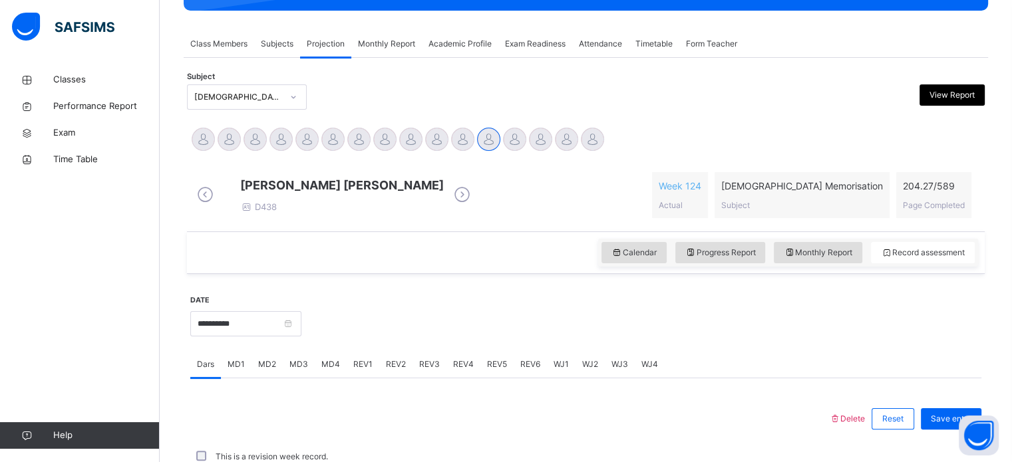
scroll to position [204, 0]
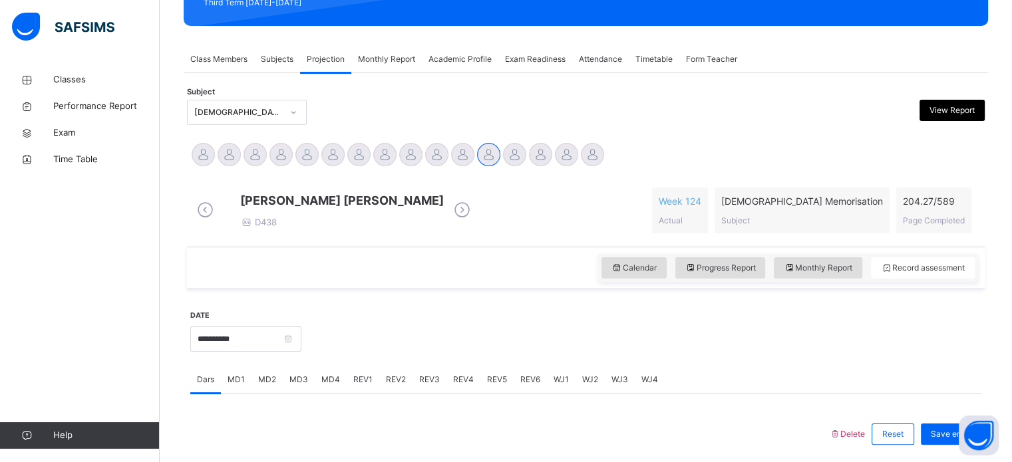
click at [520, 55] on span "Exam Readiness" at bounding box center [535, 59] width 61 height 12
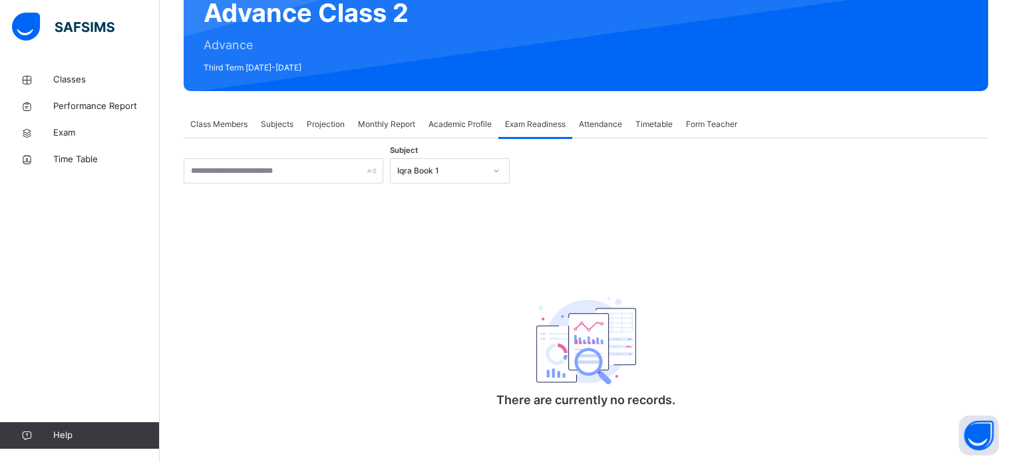
scroll to position [140, 0]
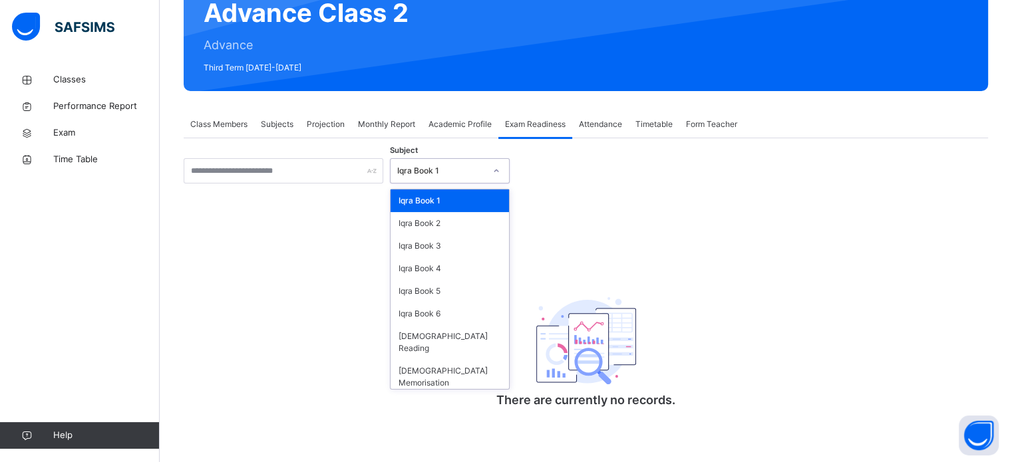
click at [418, 168] on div "Iqra Book 1" at bounding box center [441, 171] width 88 height 12
click at [424, 361] on div "[DEMOGRAPHIC_DATA] Memorisation" at bounding box center [450, 377] width 118 height 35
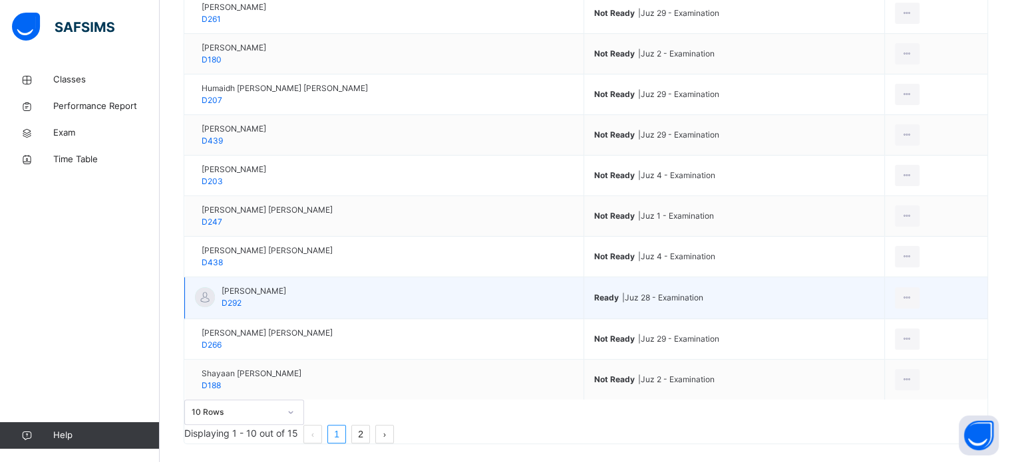
scroll to position [419, 0]
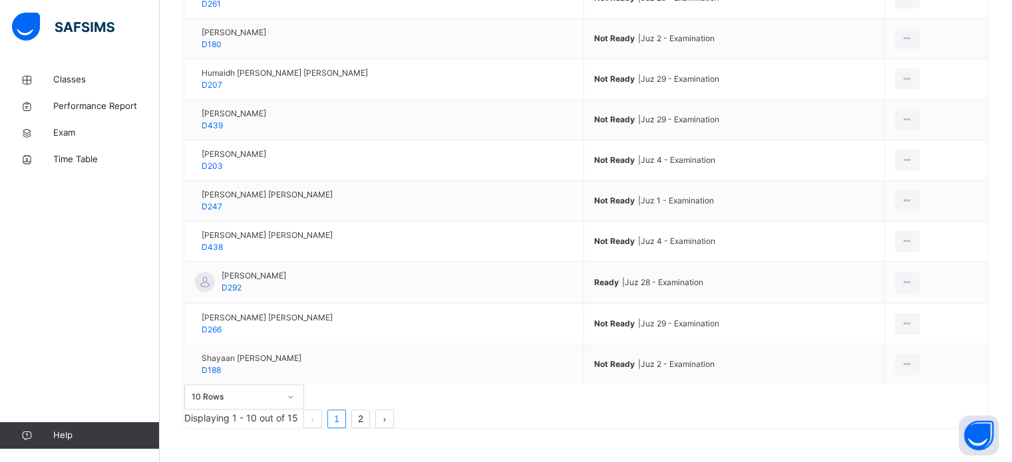
click at [394, 410] on button "next page" at bounding box center [384, 419] width 19 height 19
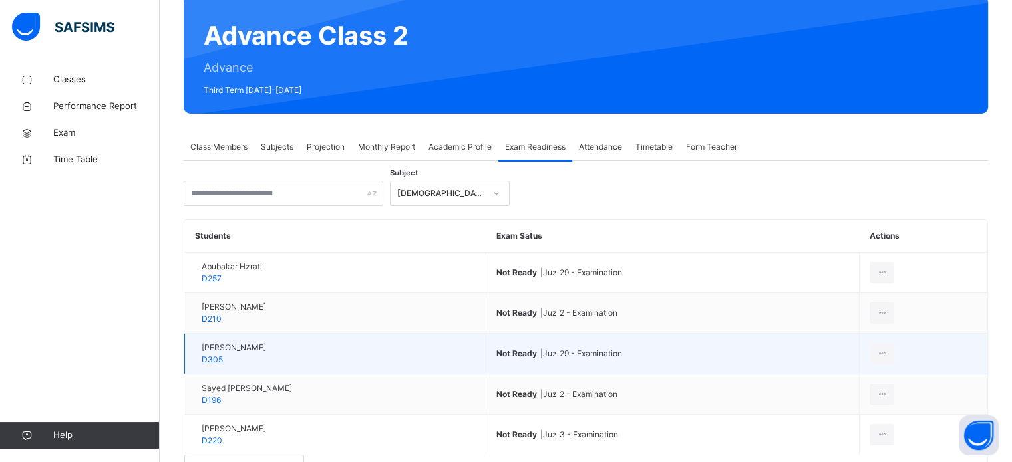
scroll to position [111, 0]
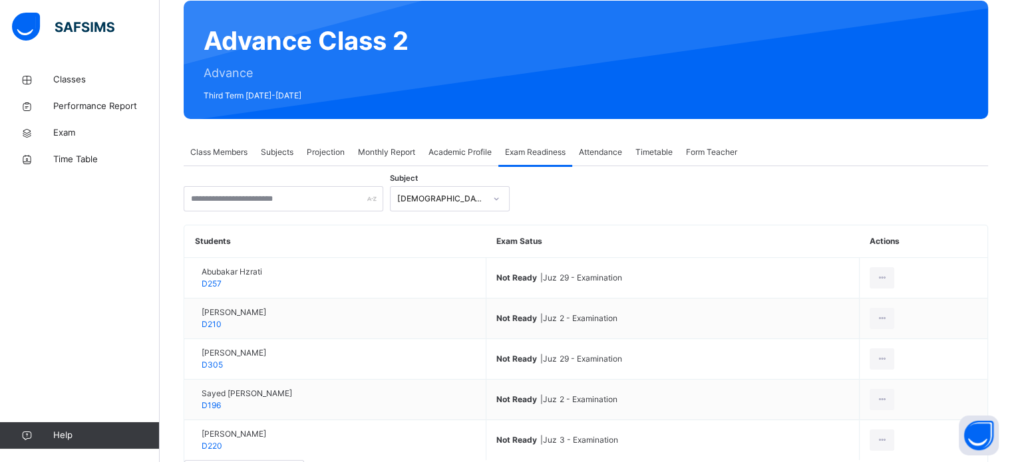
click at [460, 147] on span "Academic Profile" at bounding box center [460, 152] width 63 height 12
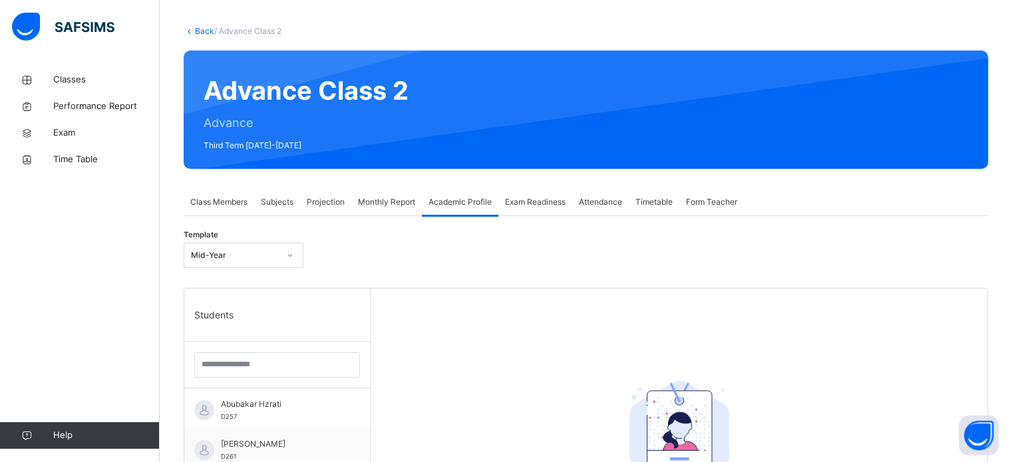
scroll to position [53, 0]
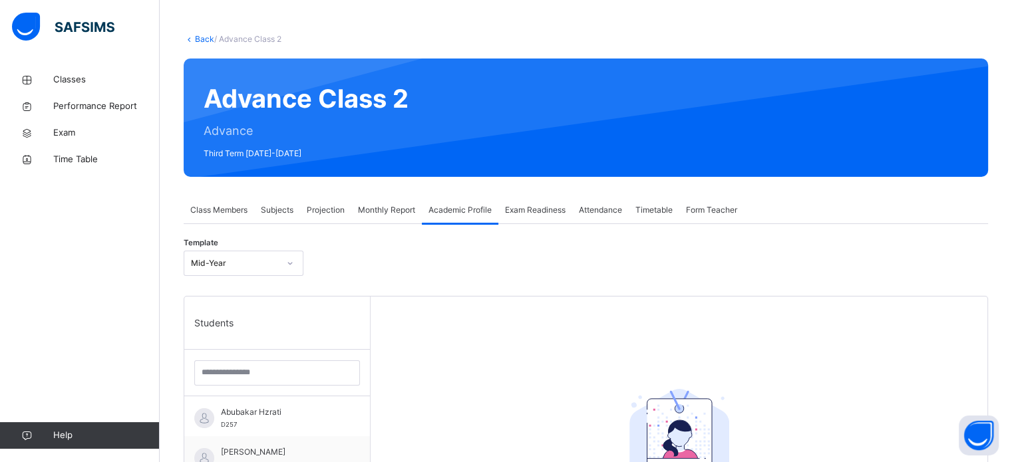
click at [383, 210] on span "Monthly Report" at bounding box center [386, 210] width 57 height 12
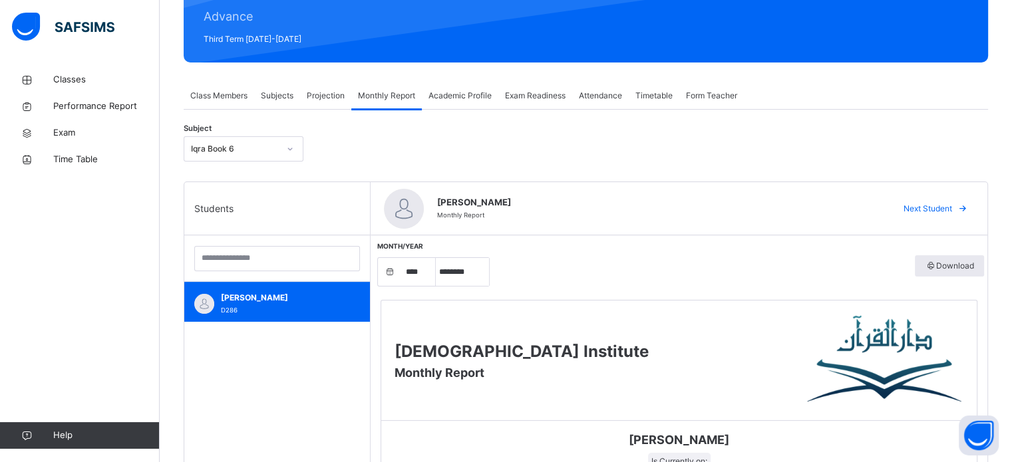
scroll to position [169, 0]
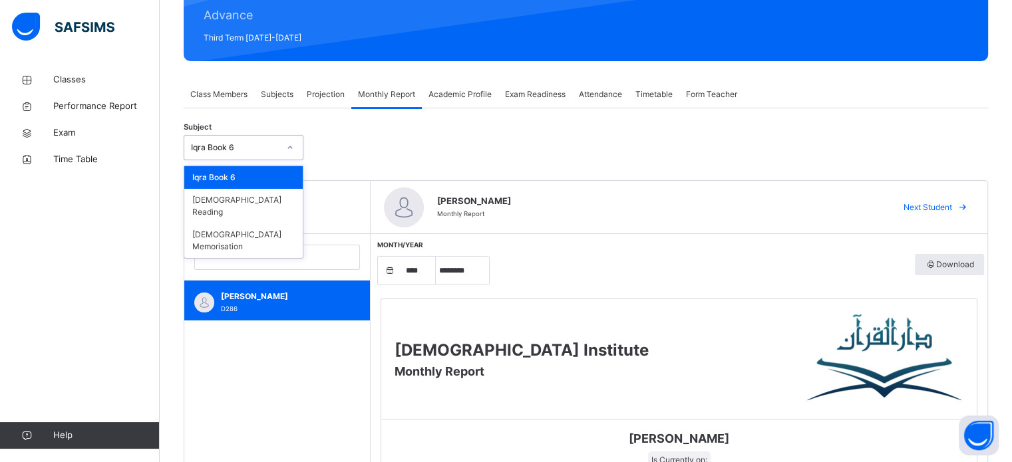
click at [262, 142] on div "Iqra Book 6" at bounding box center [235, 148] width 88 height 12
click at [267, 207] on div "[DEMOGRAPHIC_DATA] Reading" at bounding box center [243, 206] width 118 height 35
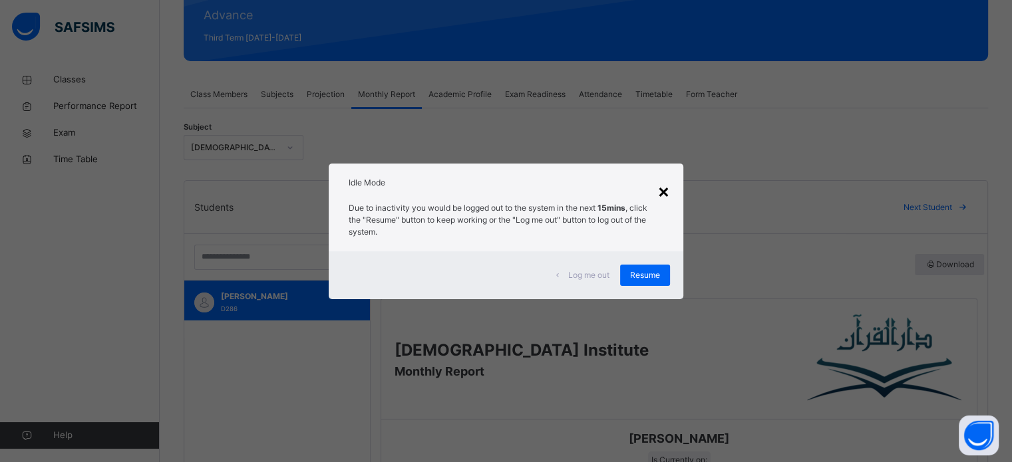
click at [665, 184] on div "×" at bounding box center [663, 191] width 13 height 28
